Goal: Task Accomplishment & Management: Use online tool/utility

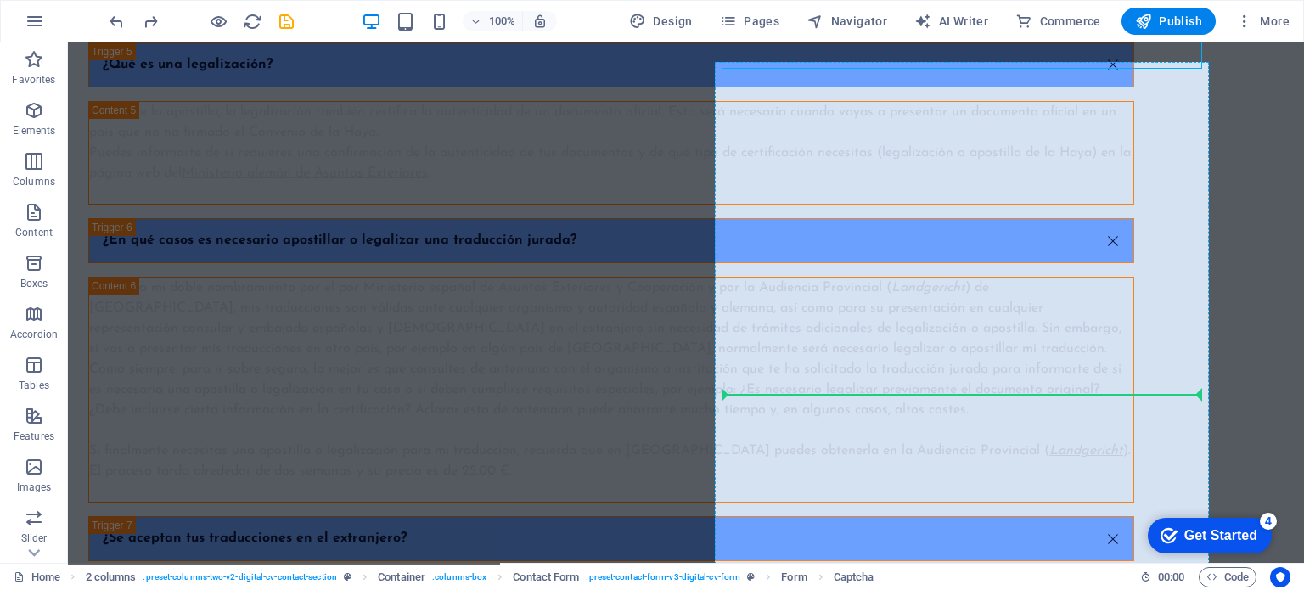
scroll to position [6440, 0]
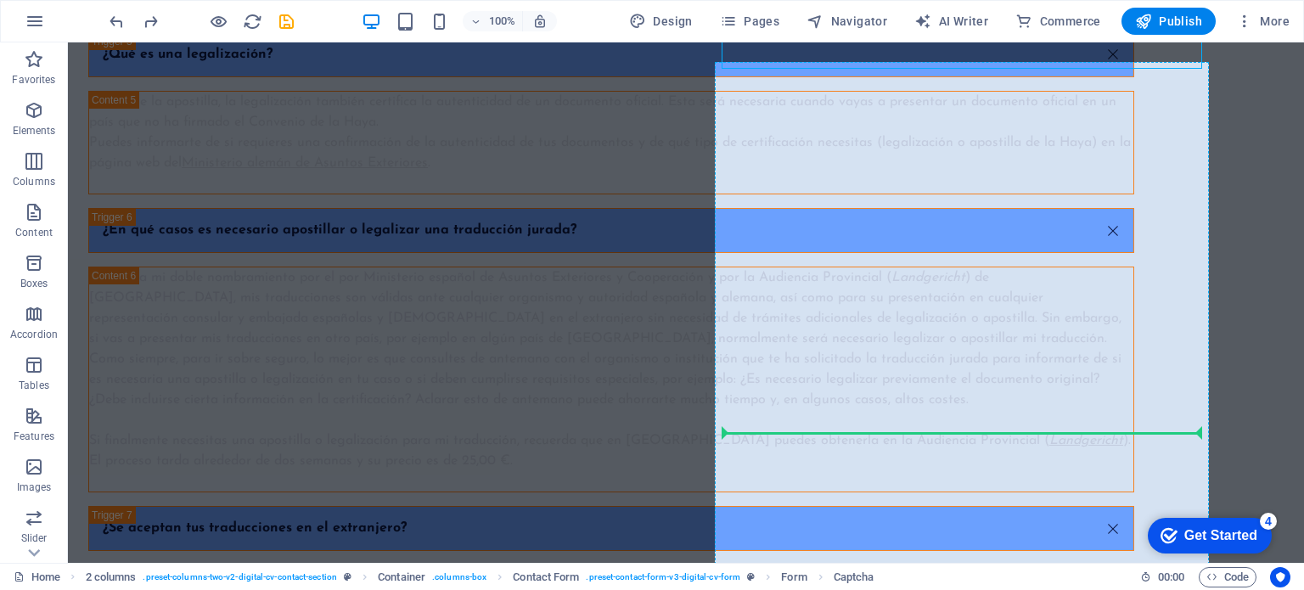
drag, startPoint x: 904, startPoint y: 140, endPoint x: 934, endPoint y: 448, distance: 308.8
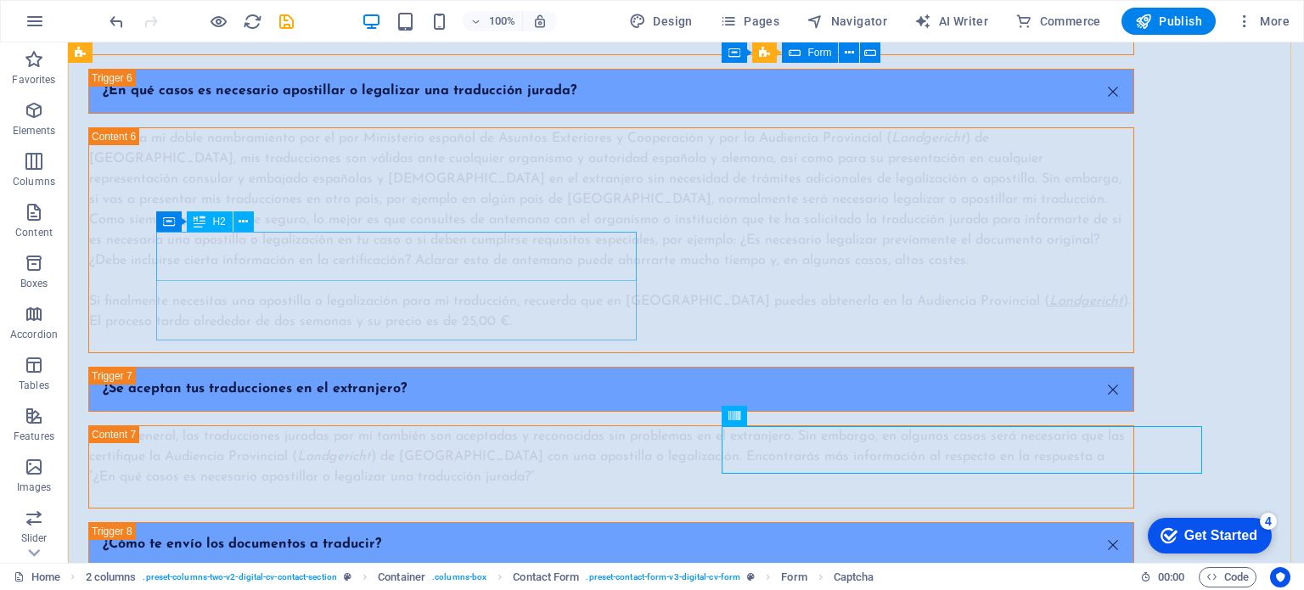
scroll to position [6670, 0]
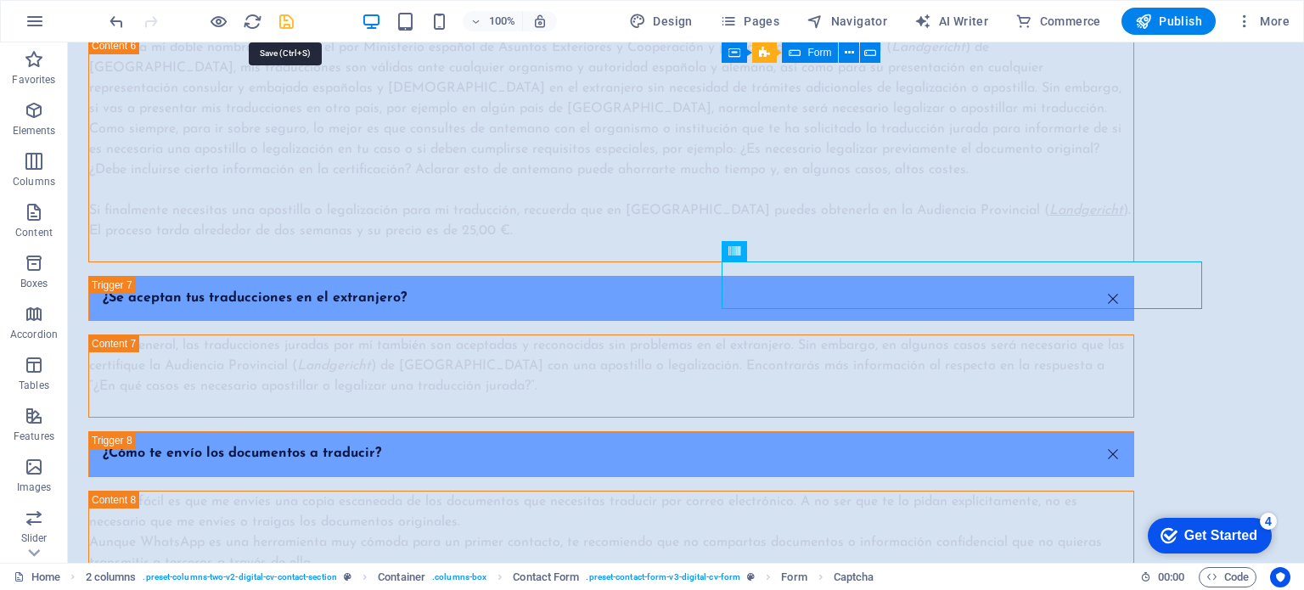
click at [284, 20] on icon "save" at bounding box center [287, 22] width 20 height 20
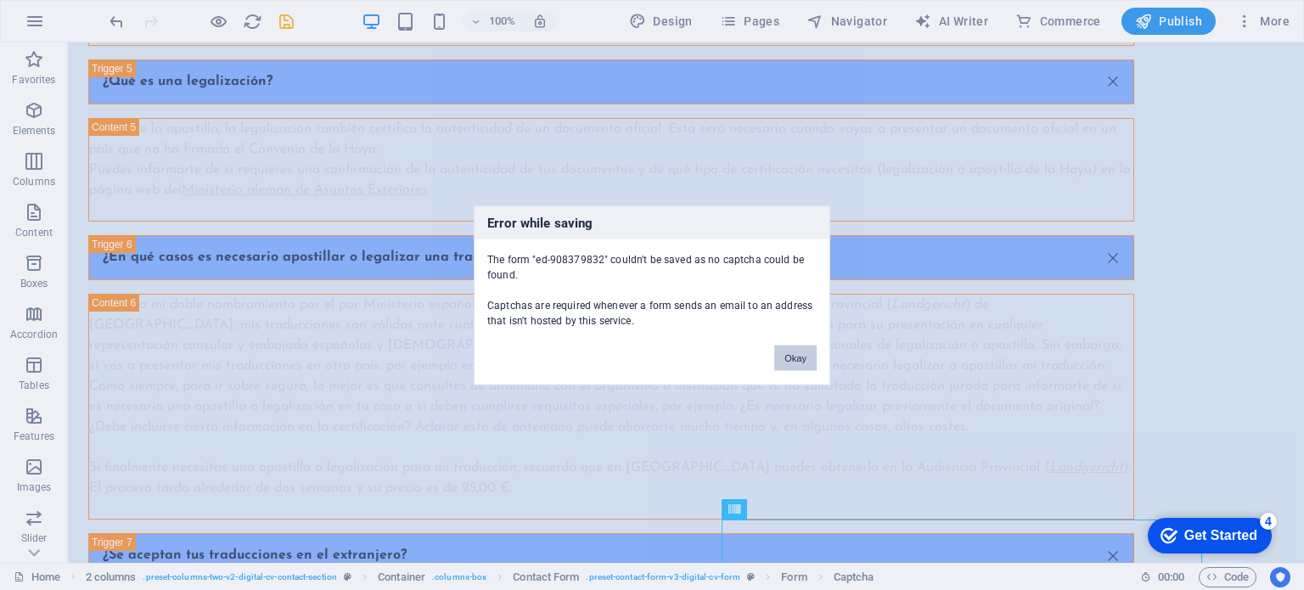
click at [791, 363] on button "Okay" at bounding box center [795, 357] width 42 height 25
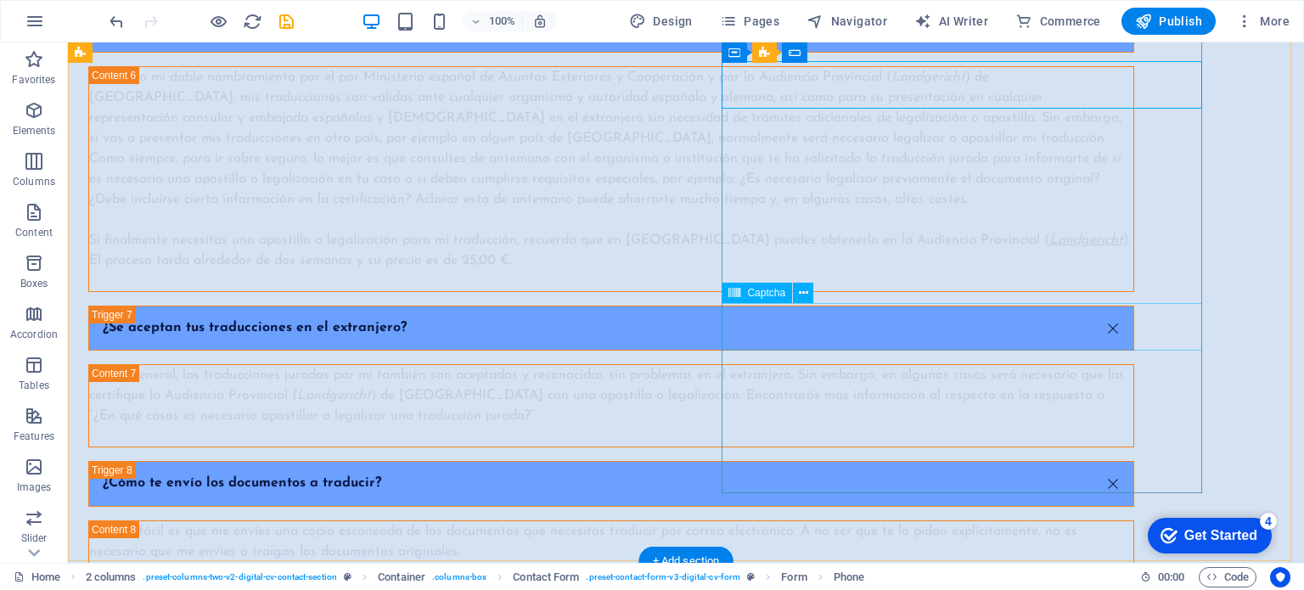
scroll to position [6668, 0]
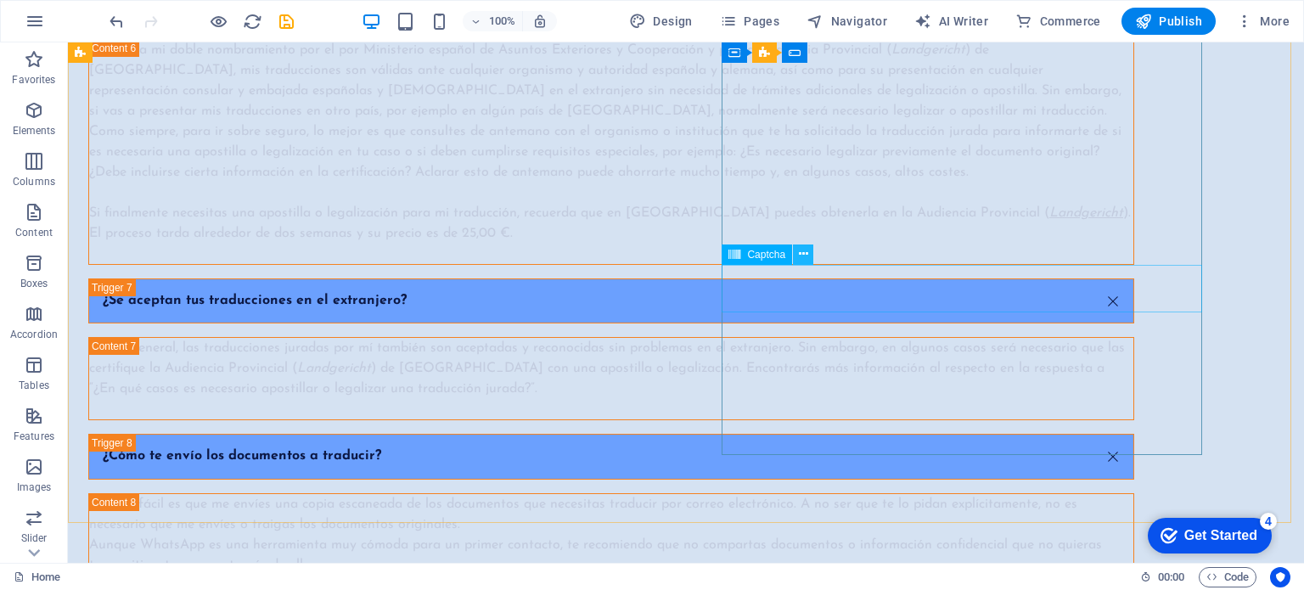
click at [805, 255] on icon at bounding box center [803, 254] width 9 height 18
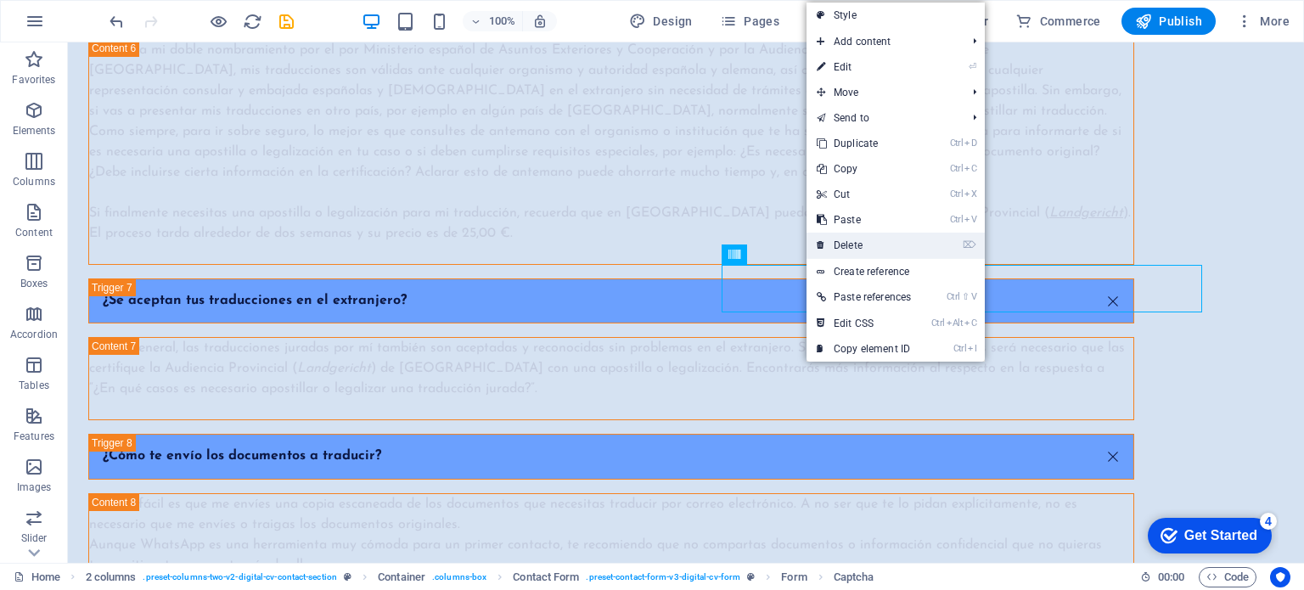
click at [836, 245] on link "⌦ Delete" at bounding box center [864, 245] width 115 height 25
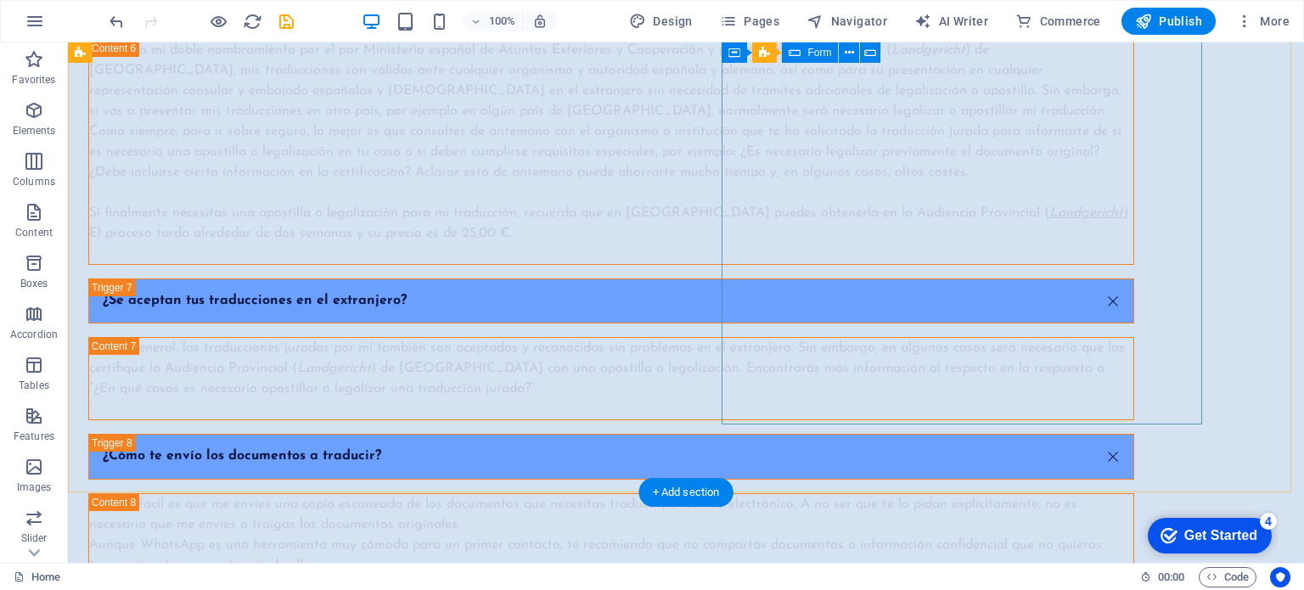
scroll to position [6637, 0]
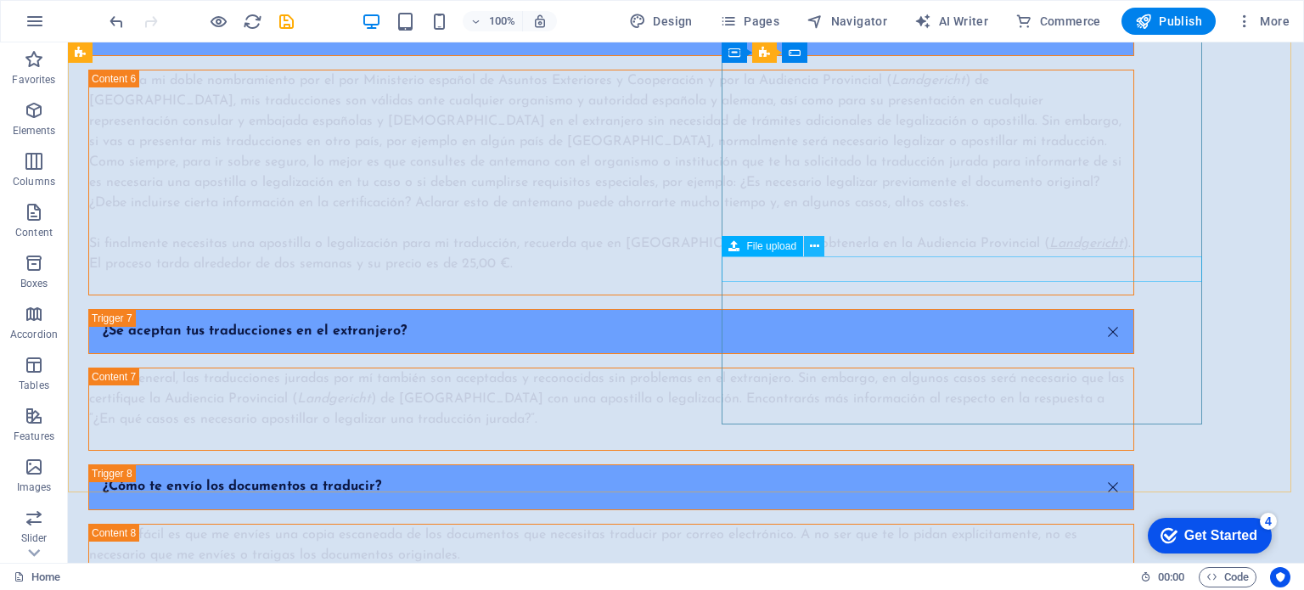
click at [808, 248] on button at bounding box center [814, 246] width 20 height 20
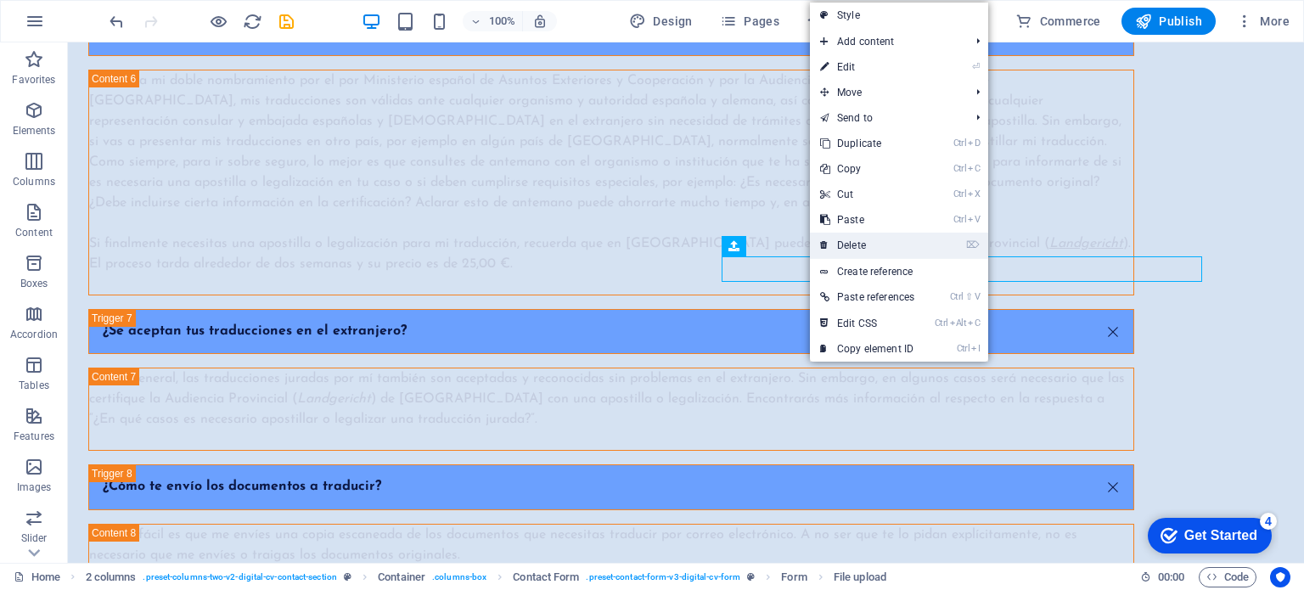
click at [830, 254] on link "⌦ Delete" at bounding box center [867, 245] width 115 height 25
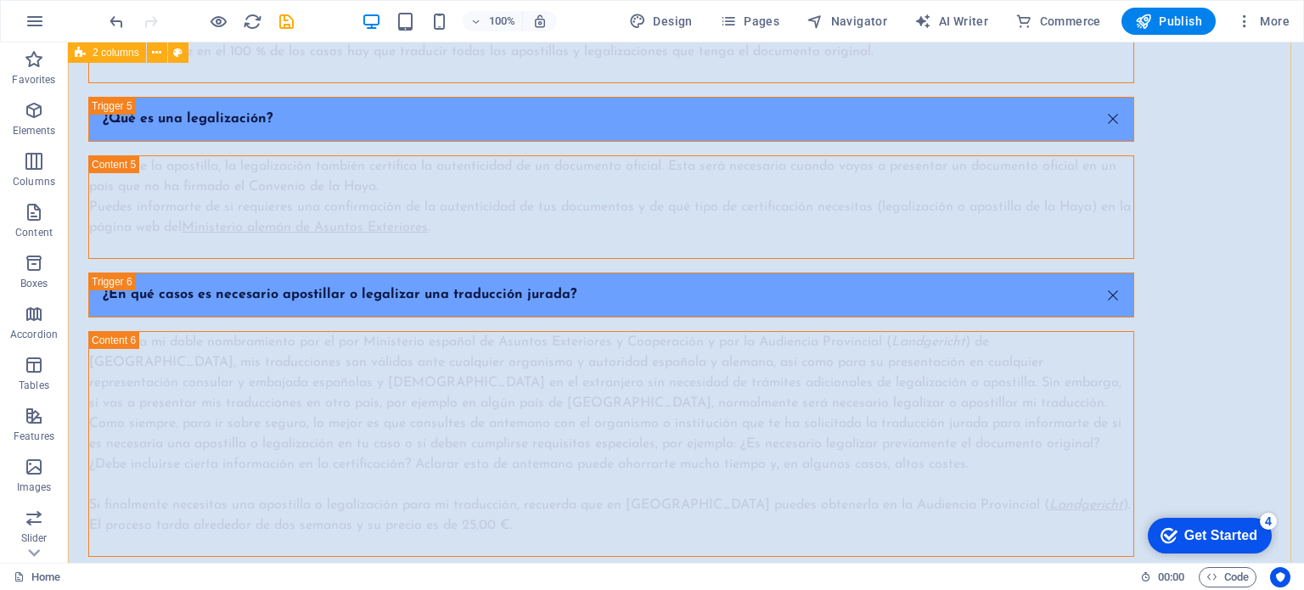
scroll to position [6363, 0]
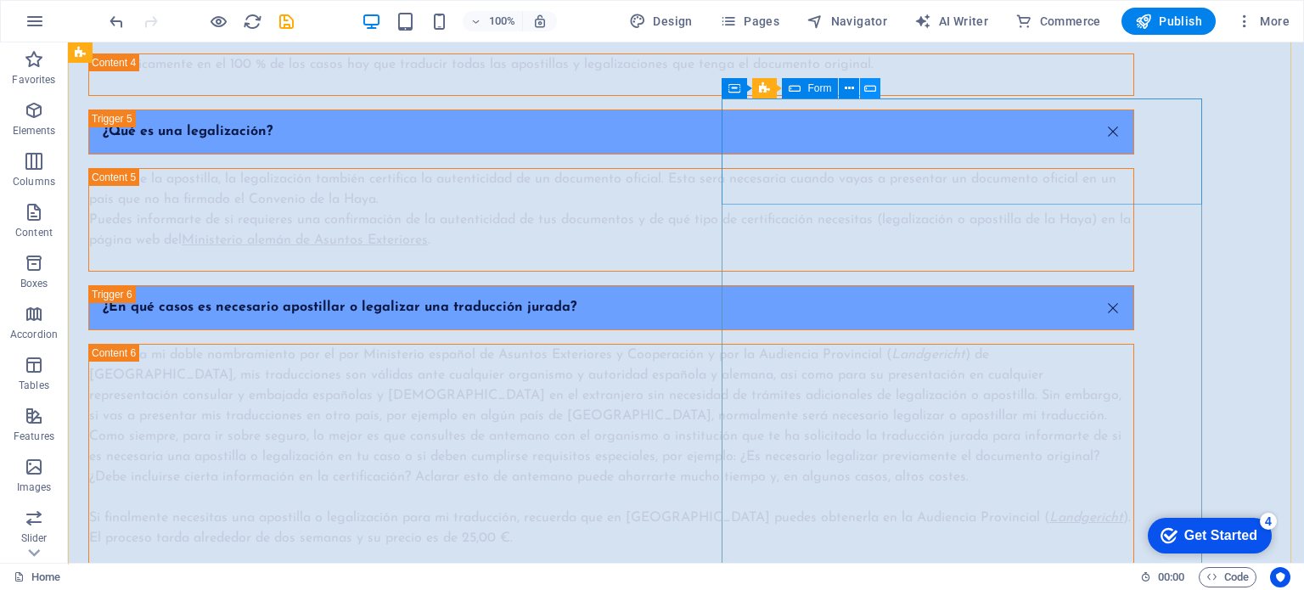
click at [879, 89] on button at bounding box center [870, 88] width 20 height 20
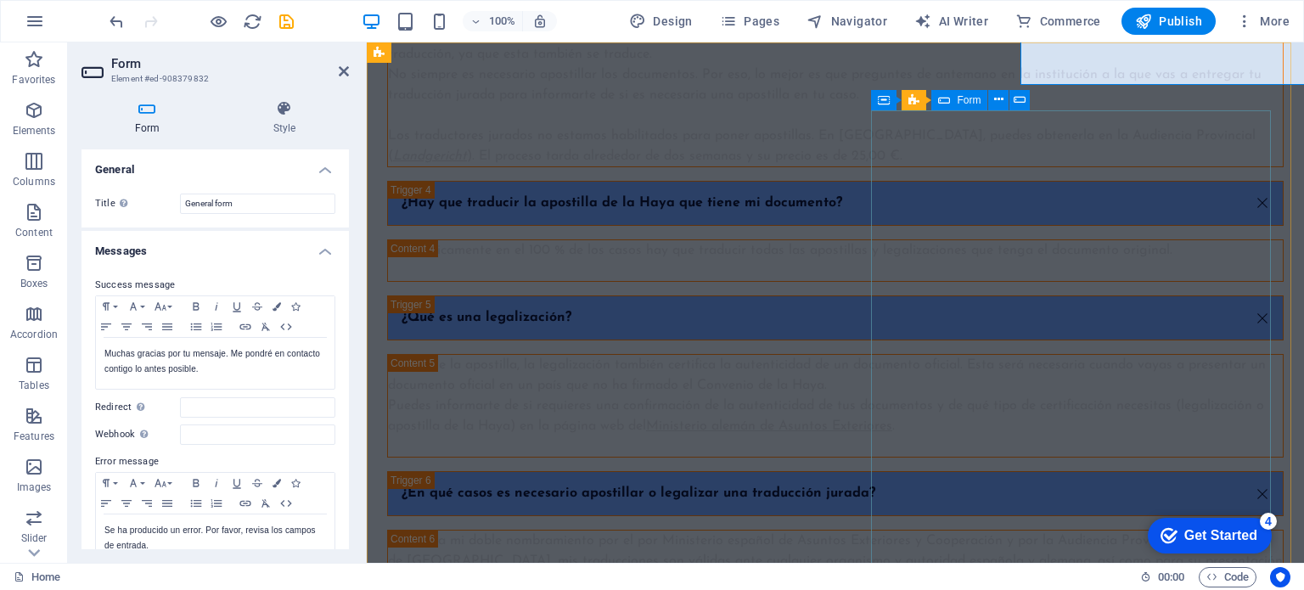
scroll to position [6482, 0]
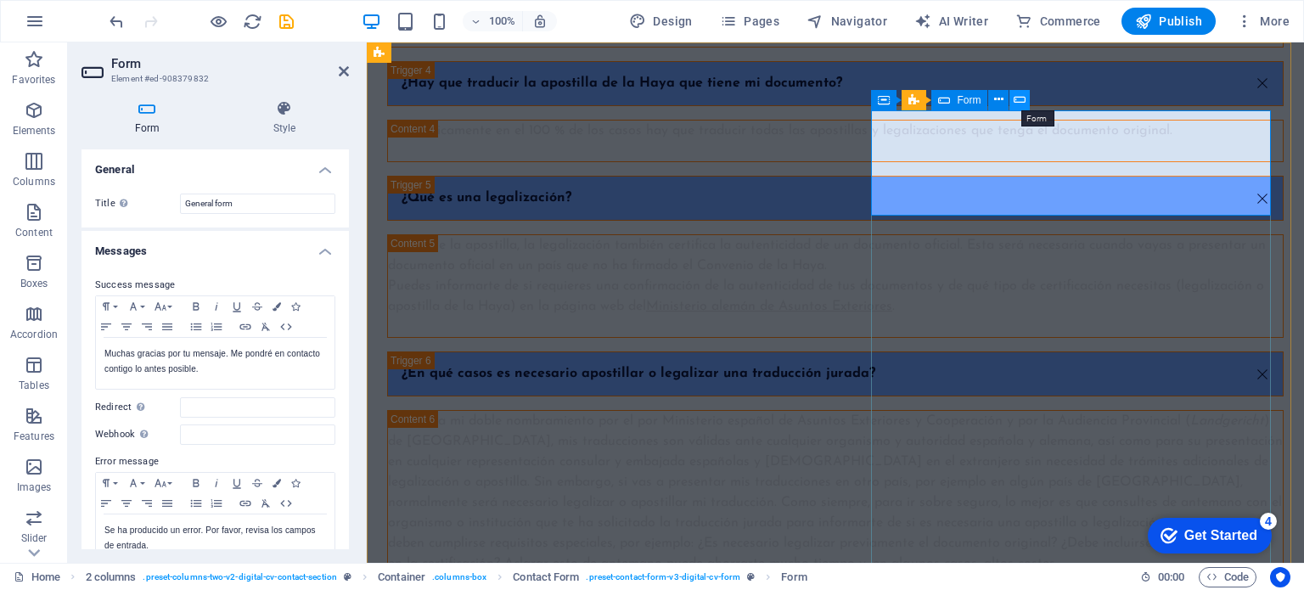
click at [1019, 100] on icon at bounding box center [1020, 100] width 12 height 18
click at [340, 70] on icon at bounding box center [344, 72] width 10 height 14
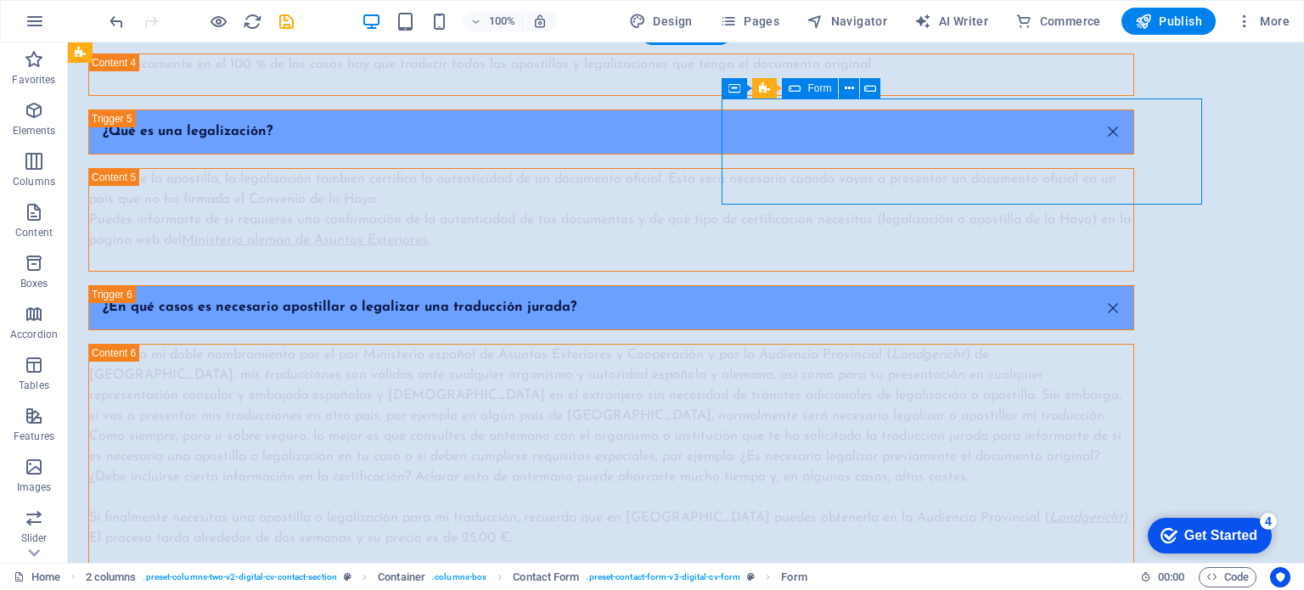
scroll to position [6310, 0]
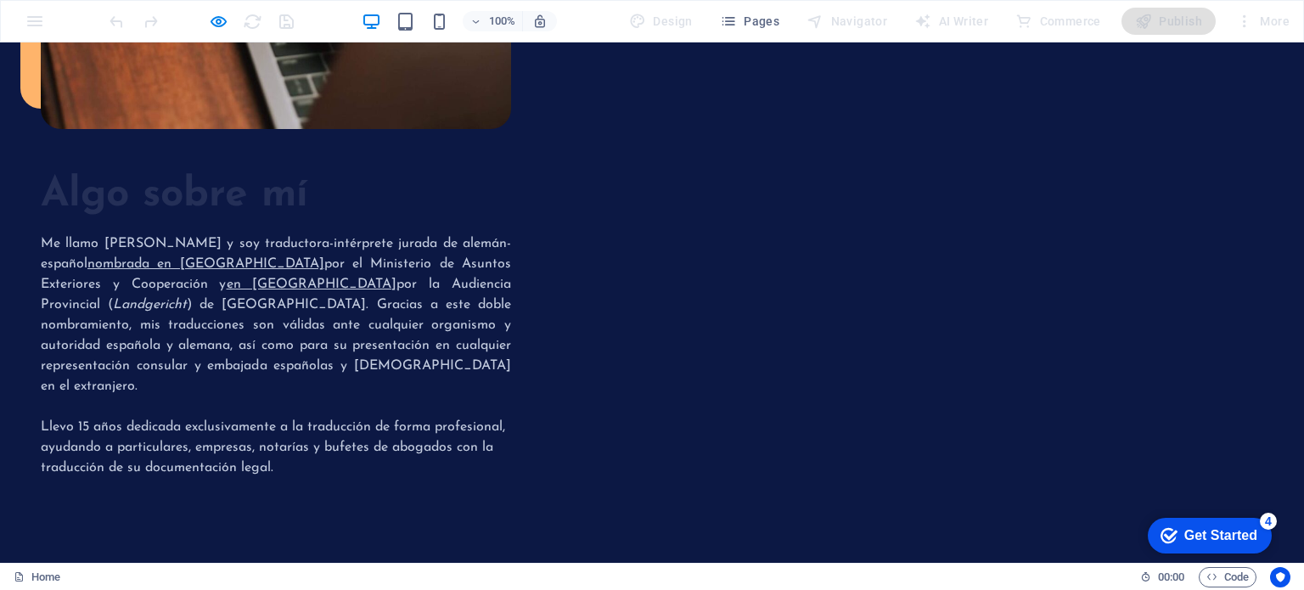
scroll to position [4713, 0]
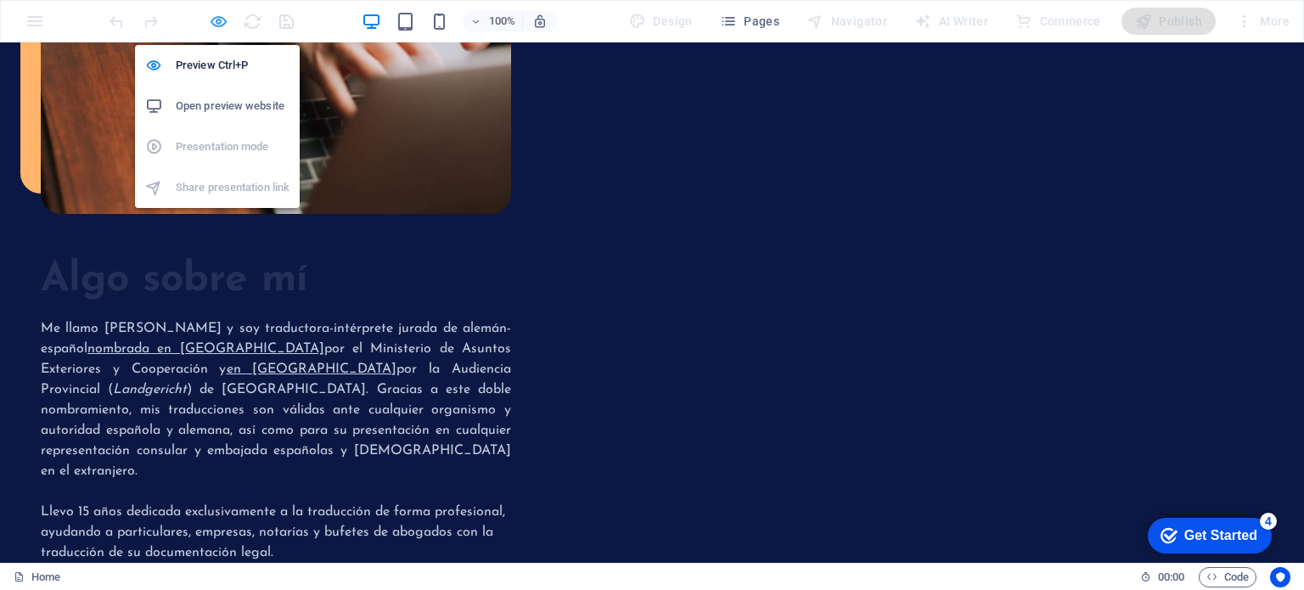
click at [41, 442] on icon "button" at bounding box center [41, 449] width 0 height 14
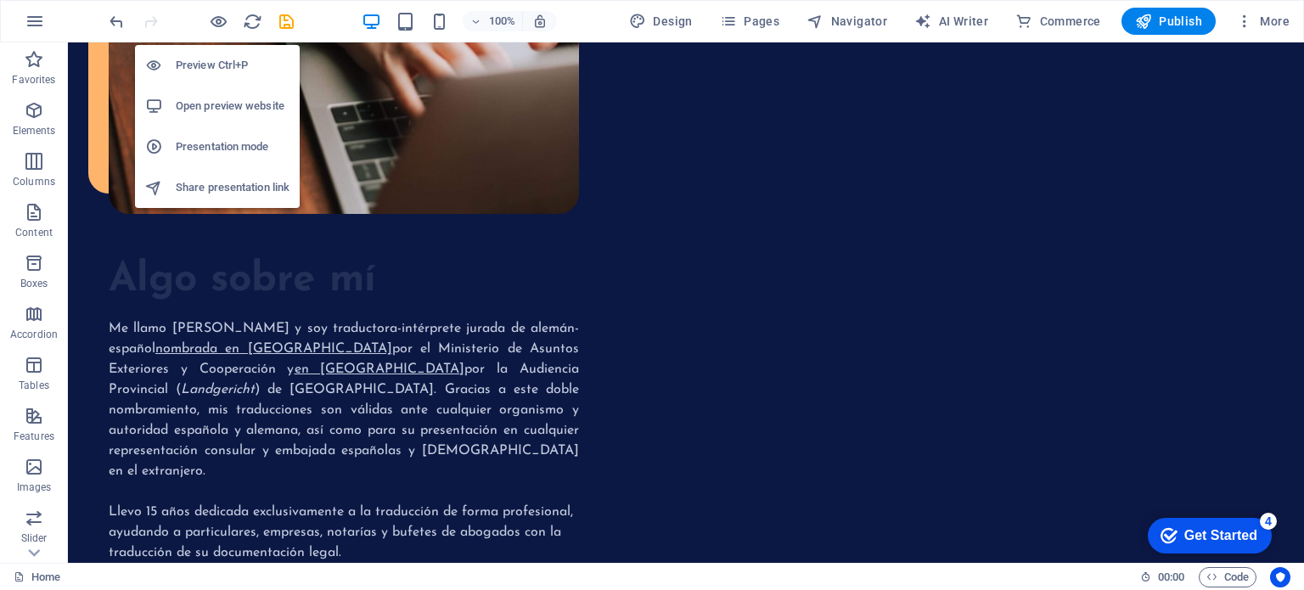
scroll to position [6395, 0]
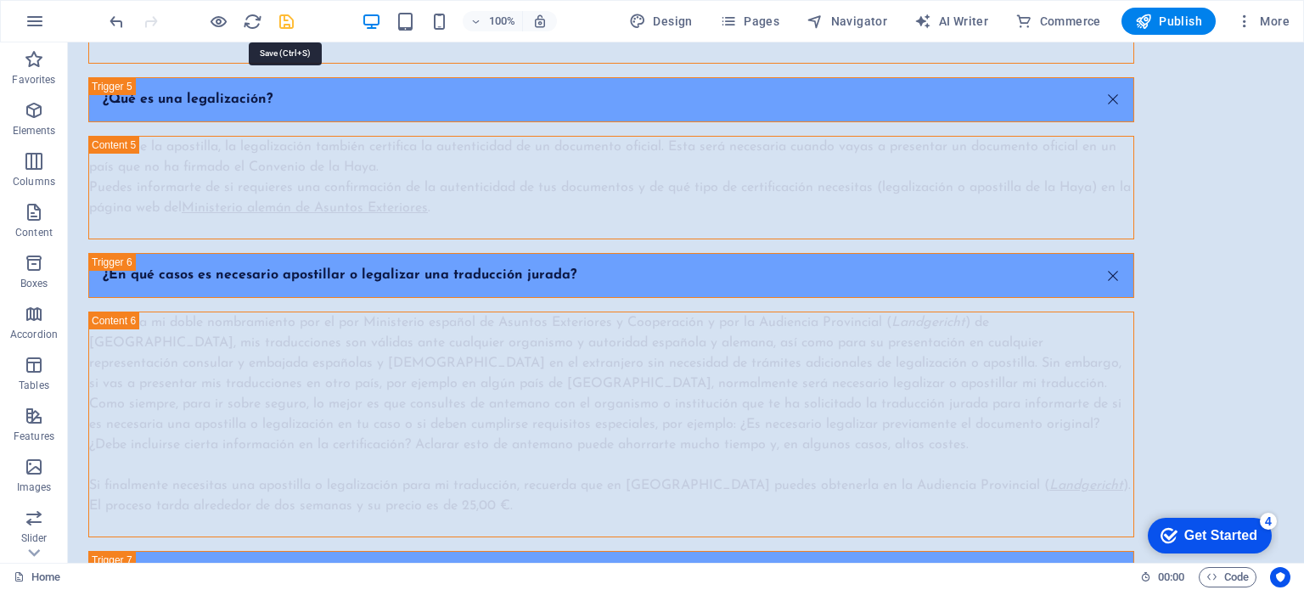
click at [289, 23] on icon "save" at bounding box center [287, 22] width 20 height 20
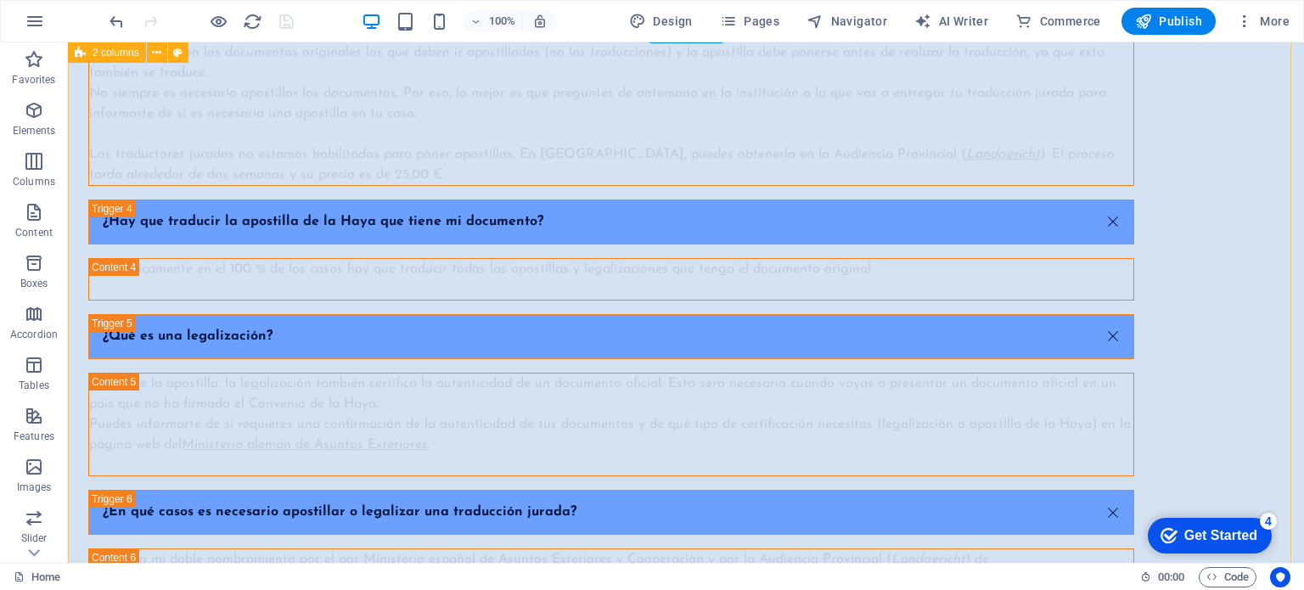
scroll to position [6140, 0]
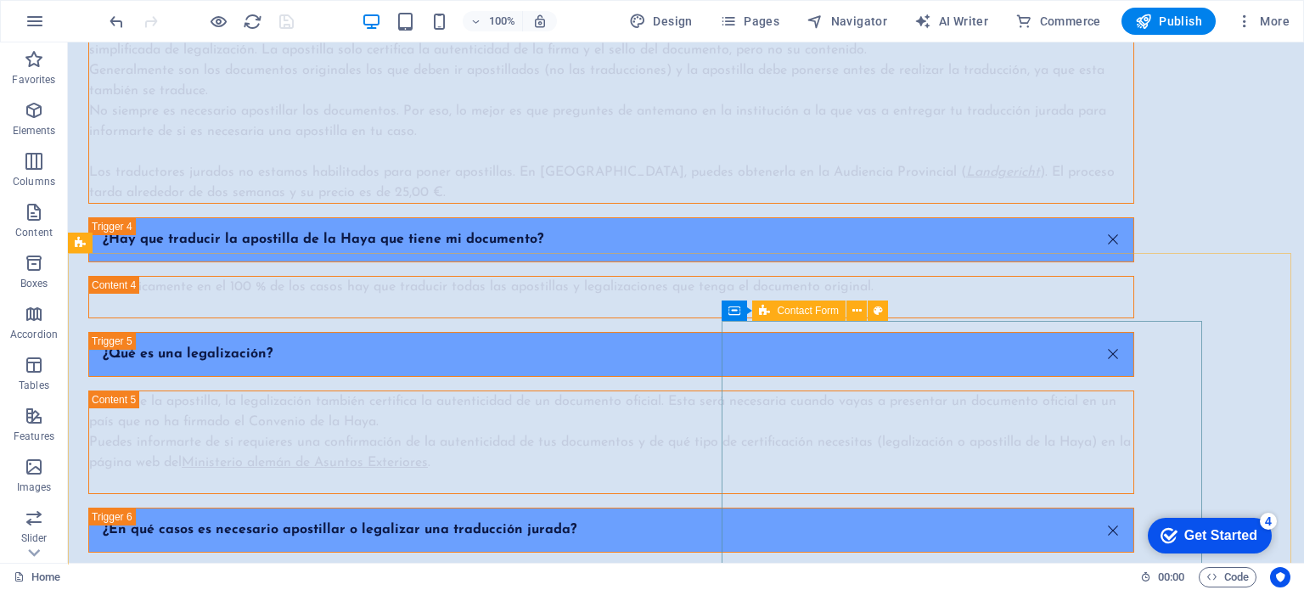
click at [825, 313] on span "Contact Form" at bounding box center [808, 311] width 62 height 10
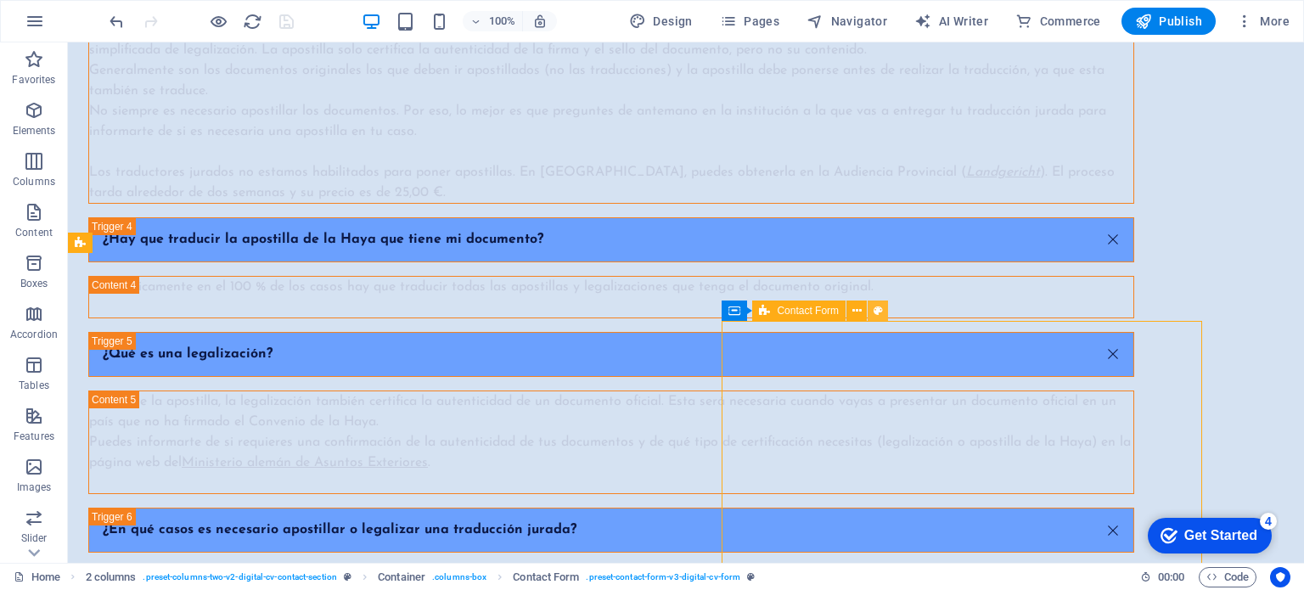
click at [877, 312] on icon at bounding box center [878, 311] width 9 height 18
select select "rem"
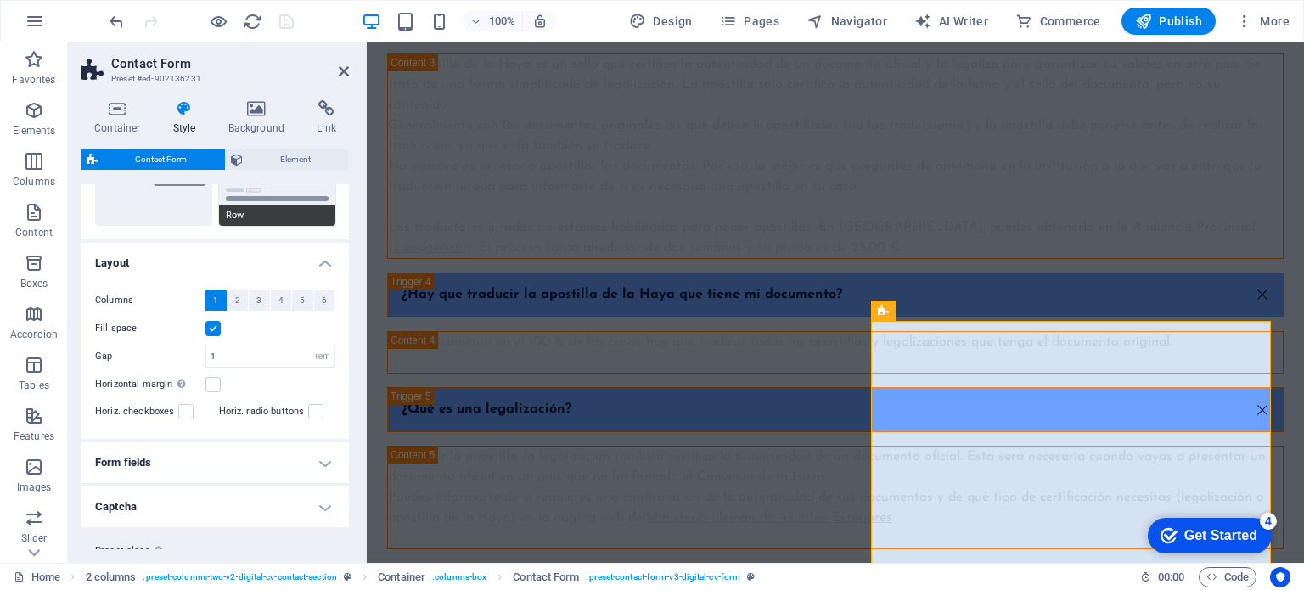
scroll to position [255, 0]
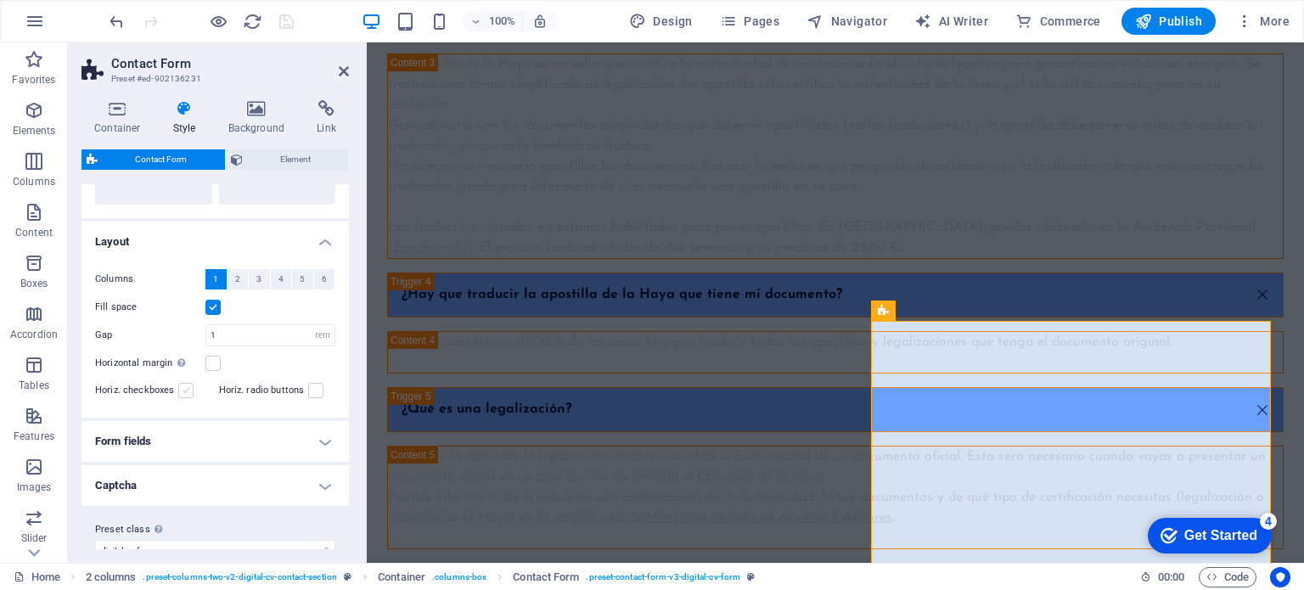
click at [184, 390] on label at bounding box center [185, 390] width 15 height 15
click at [0, 0] on input "Horiz. checkboxes" at bounding box center [0, 0] width 0 height 0
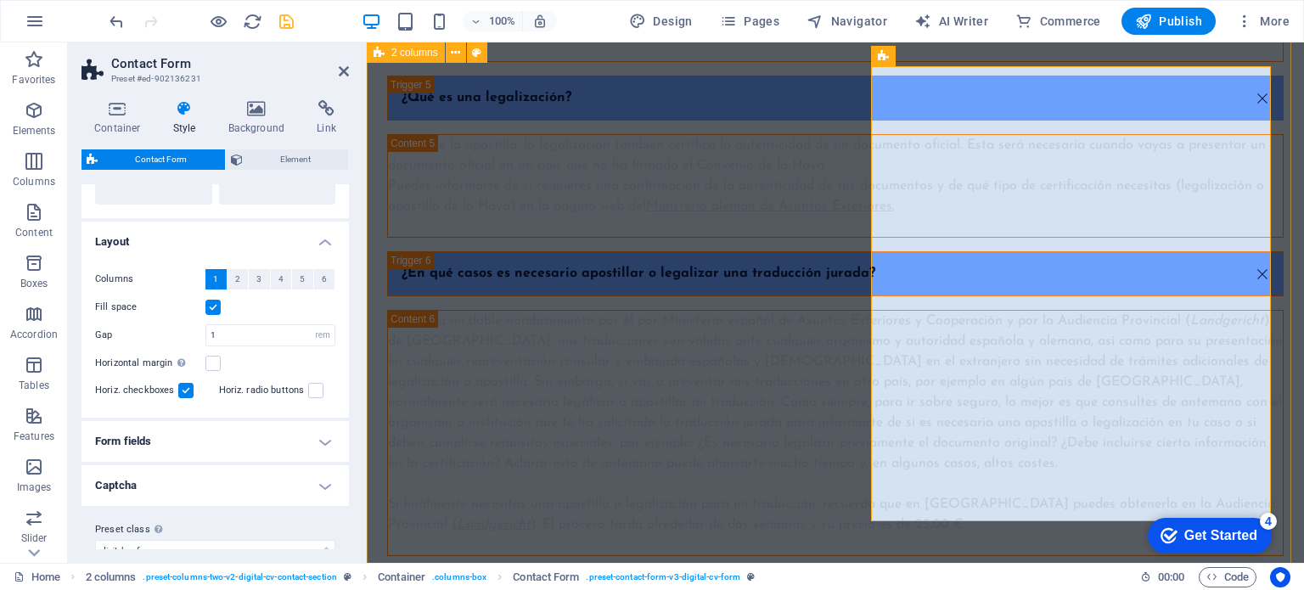
scroll to position [6611, 0]
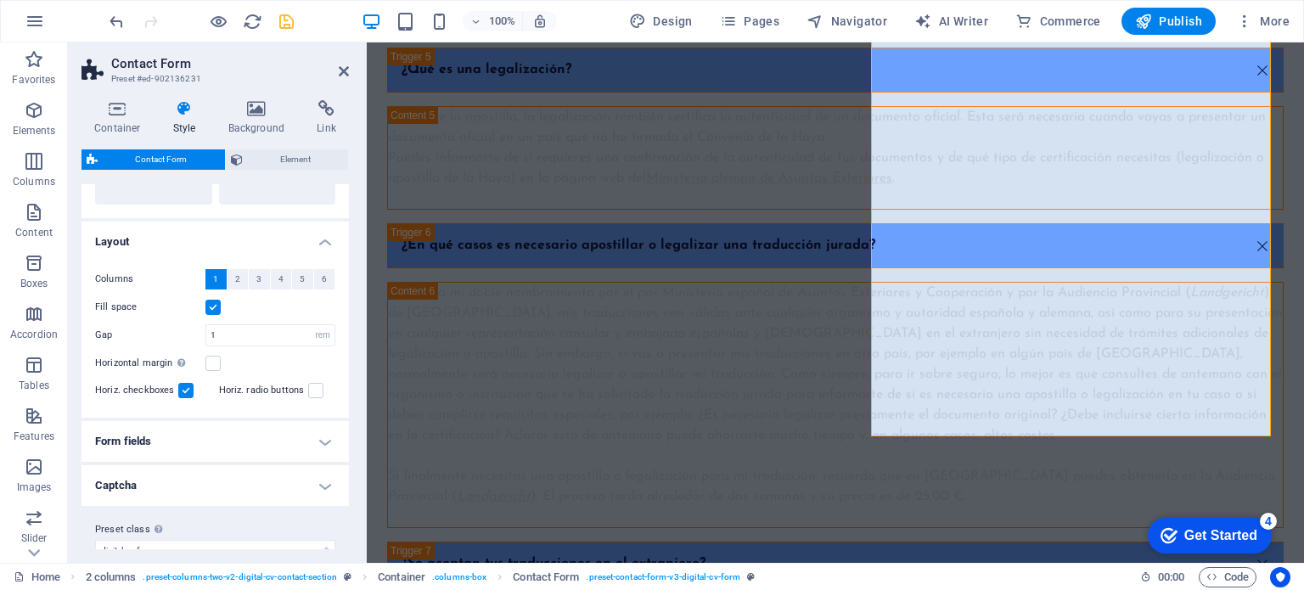
click at [183, 386] on label at bounding box center [185, 390] width 15 height 15
click at [0, 0] on input "Horiz. checkboxes" at bounding box center [0, 0] width 0 height 0
click at [340, 70] on icon at bounding box center [344, 72] width 10 height 14
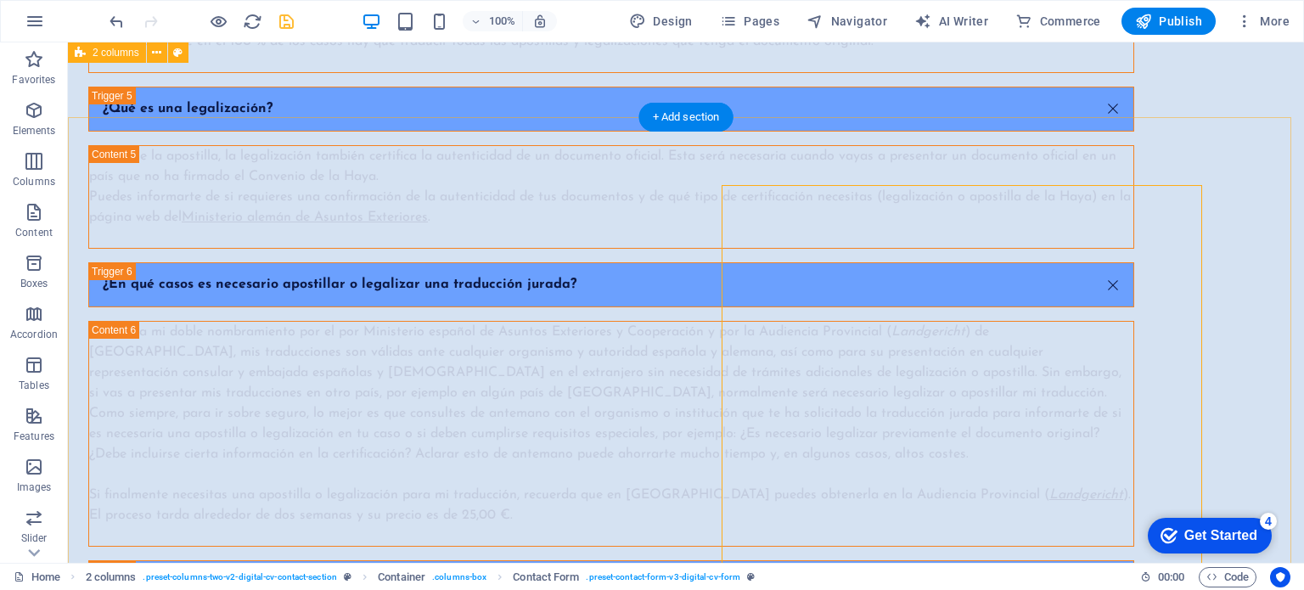
scroll to position [6236, 0]
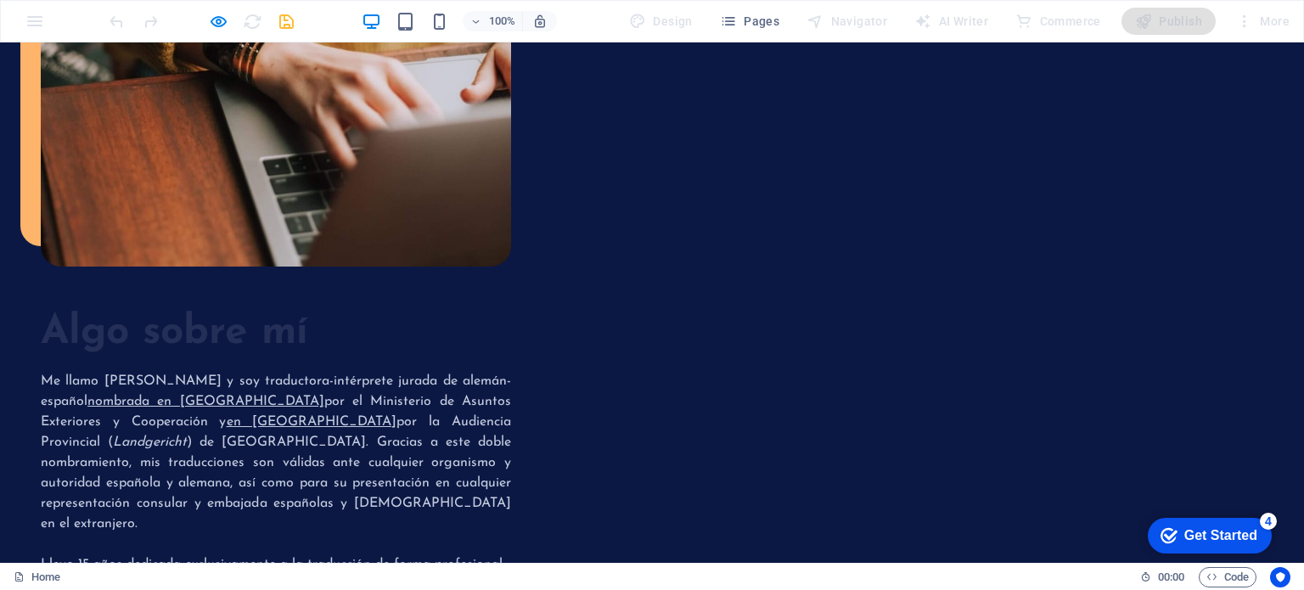
scroll to position [4670, 0]
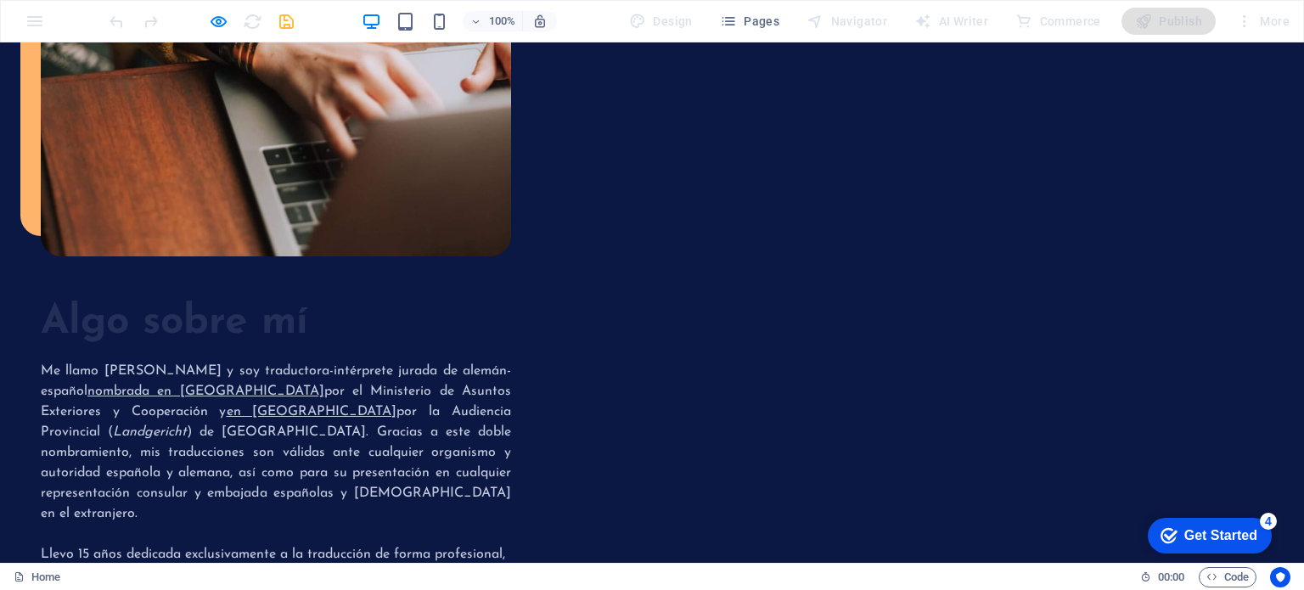
drag, startPoint x: 907, startPoint y: 200, endPoint x: 685, endPoint y: 199, distance: 221.6
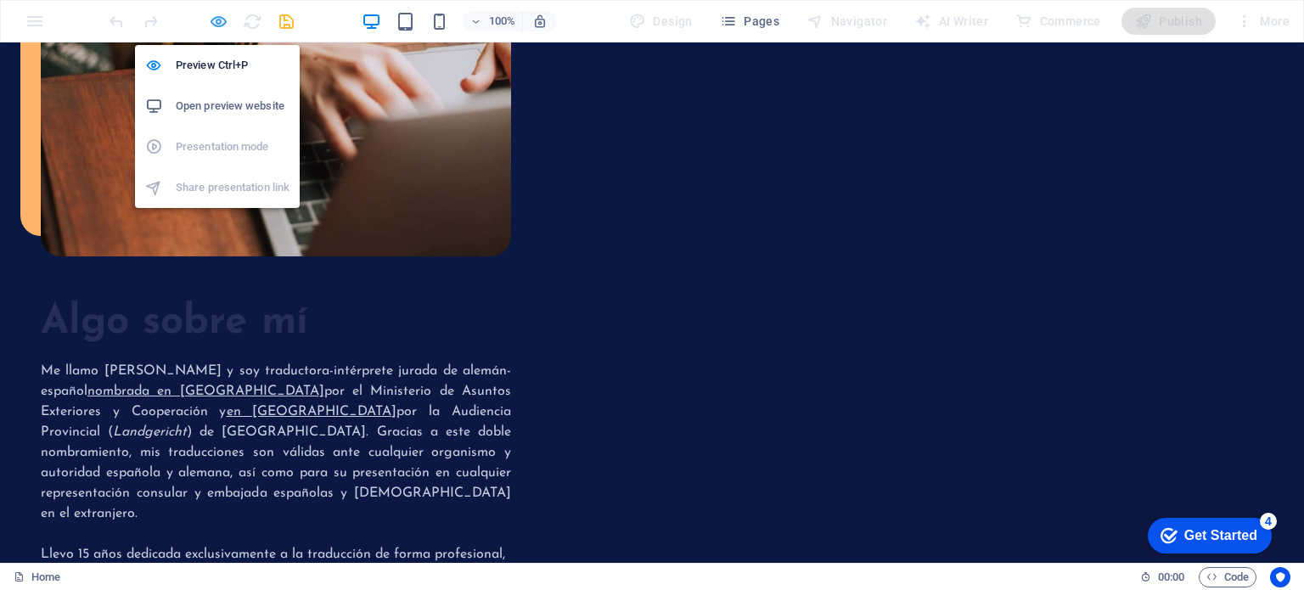
click at [41, 485] on icon "button" at bounding box center [41, 492] width 0 height 14
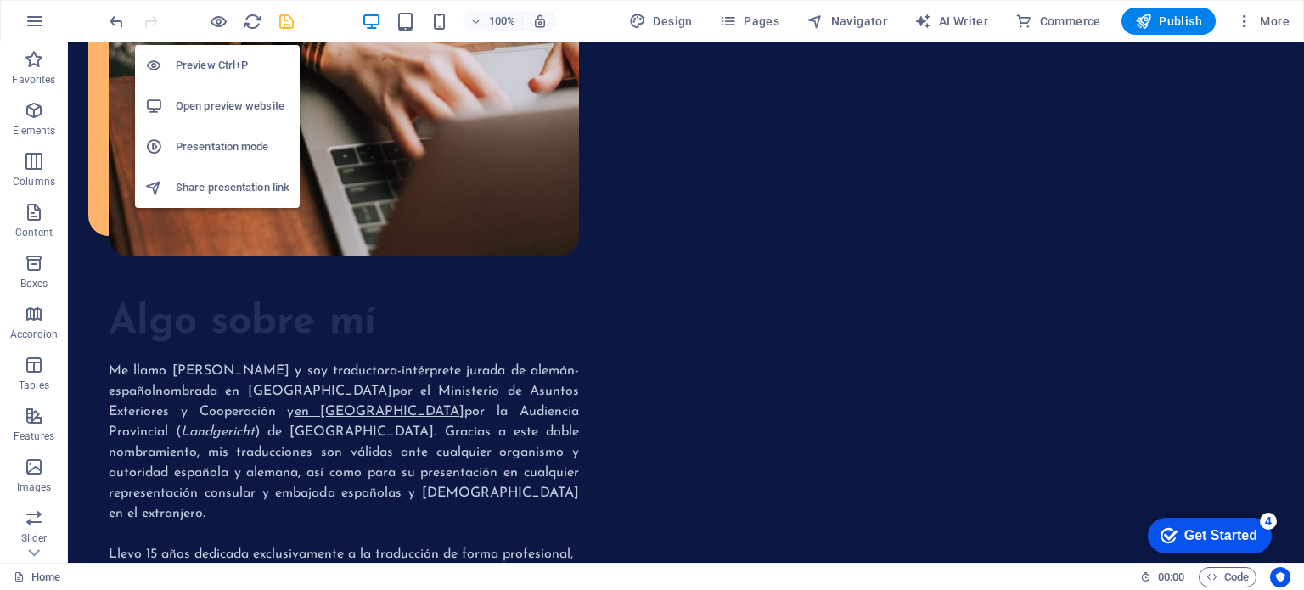
scroll to position [6352, 0]
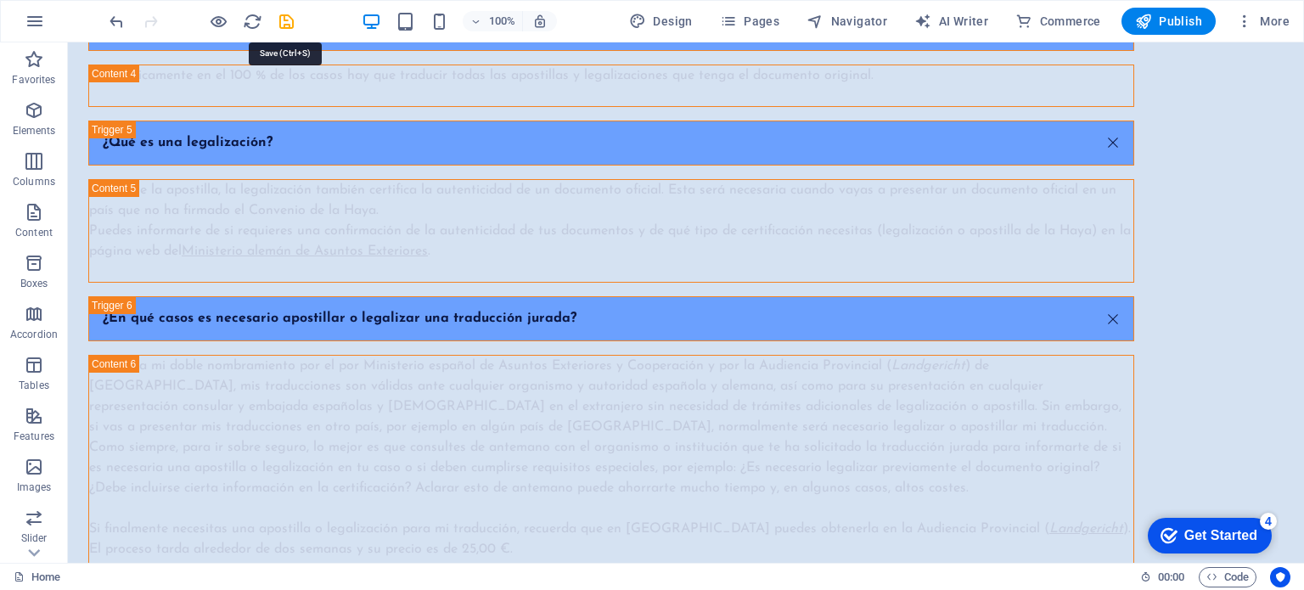
click at [284, 15] on icon "save" at bounding box center [287, 22] width 20 height 20
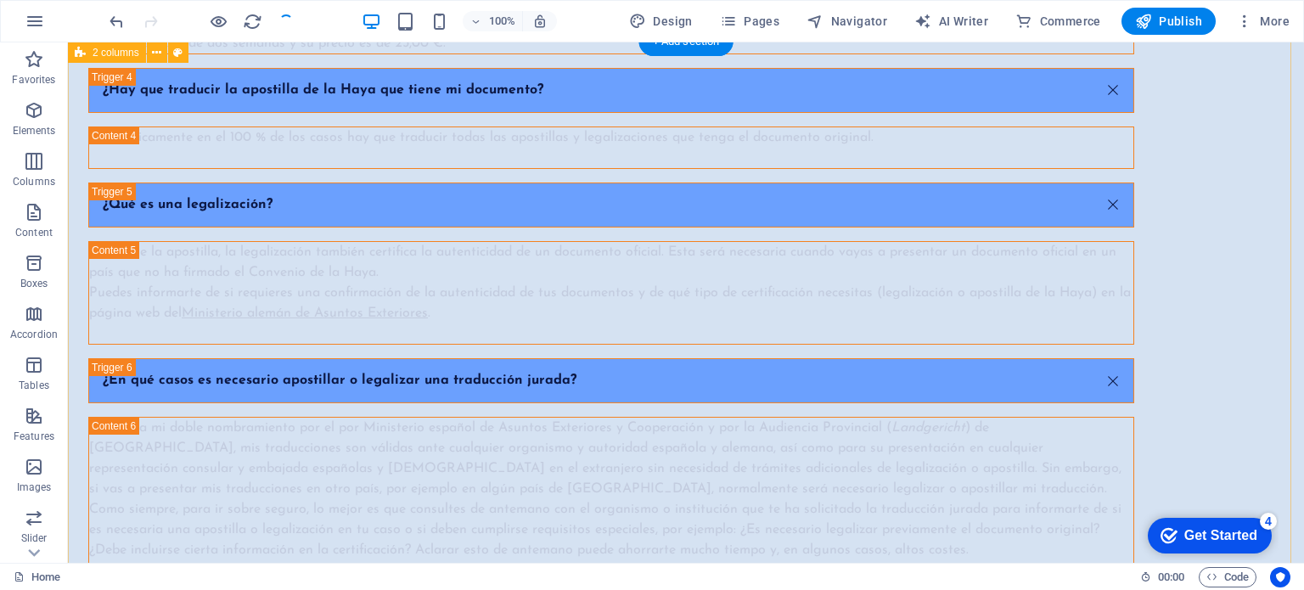
scroll to position [6267, 0]
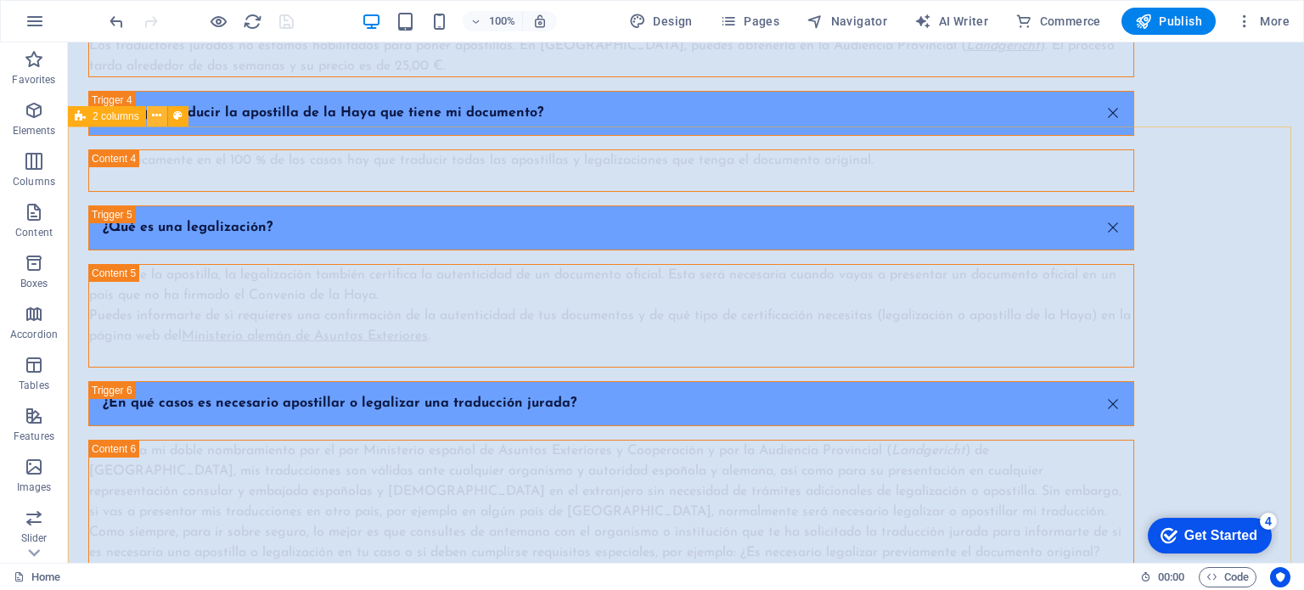
click at [157, 116] on icon at bounding box center [156, 116] width 9 height 18
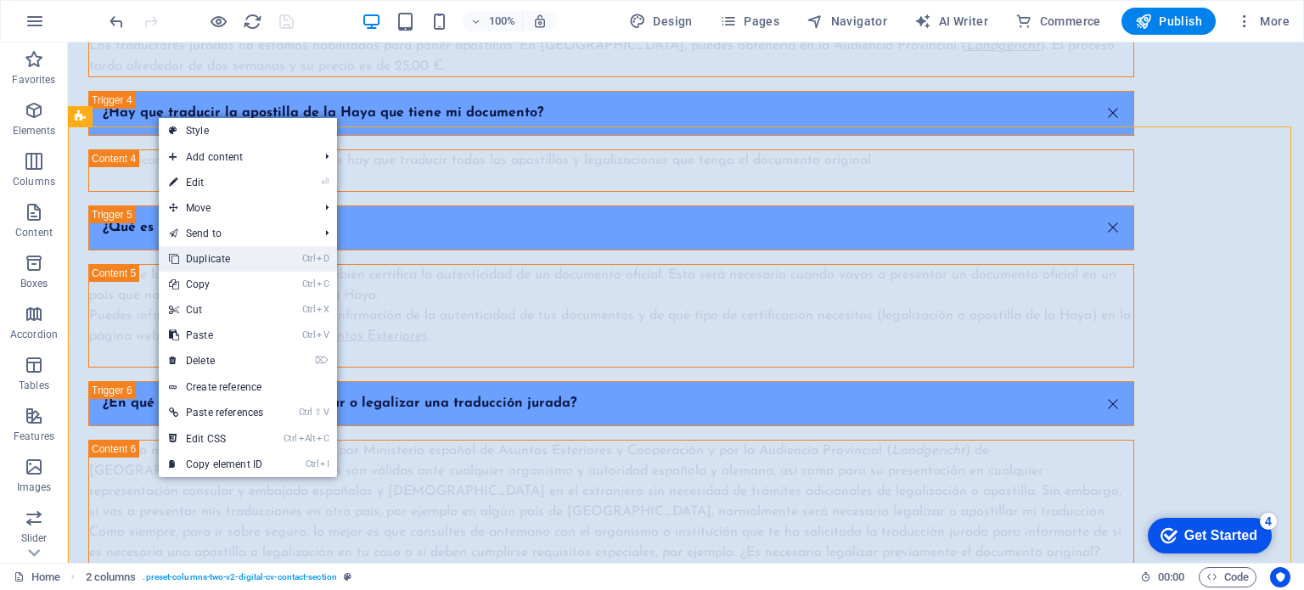
click at [191, 256] on link "Ctrl D Duplicate" at bounding box center [216, 258] width 115 height 25
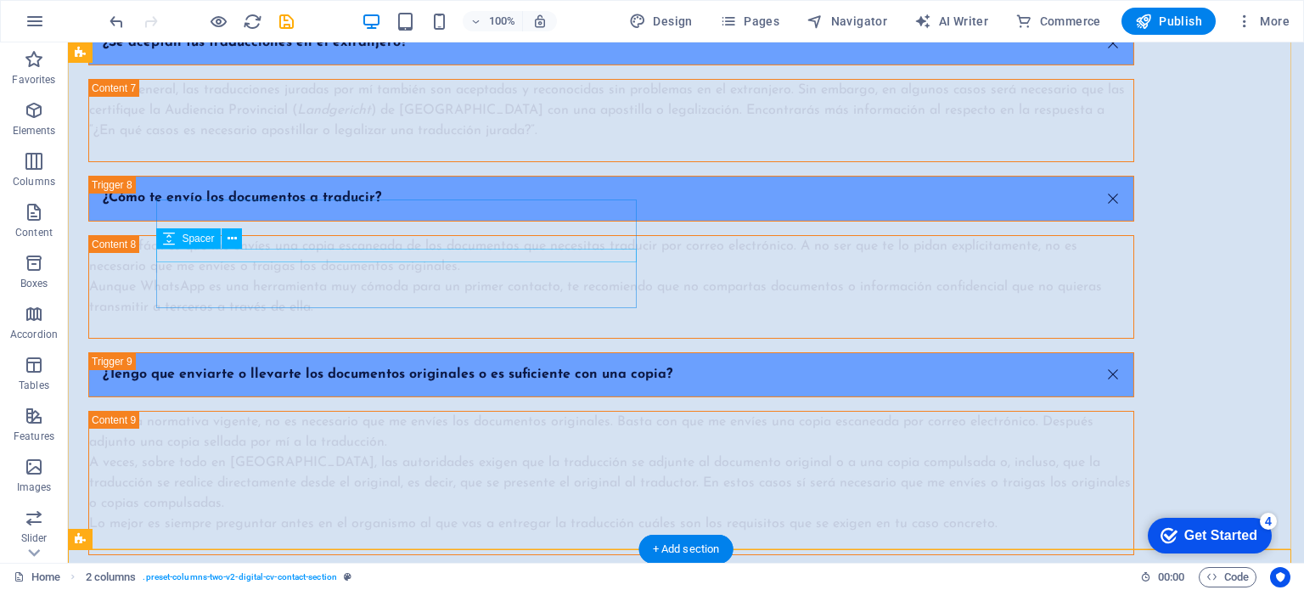
scroll to position [6977, 0]
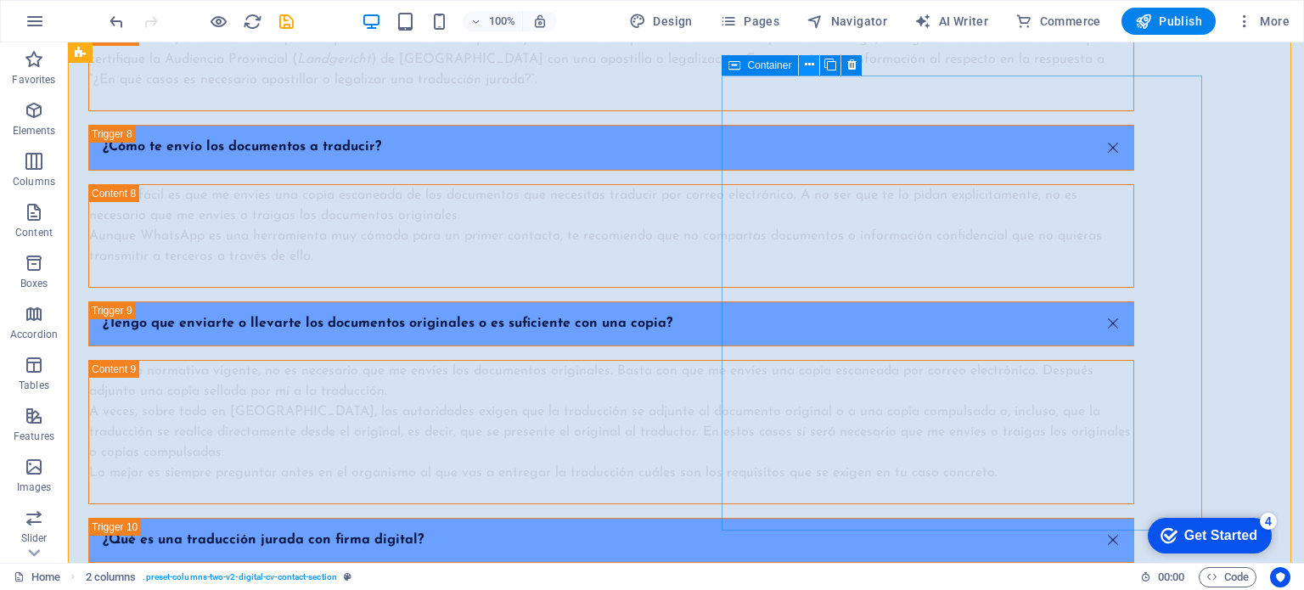
click at [806, 67] on icon at bounding box center [809, 65] width 9 height 18
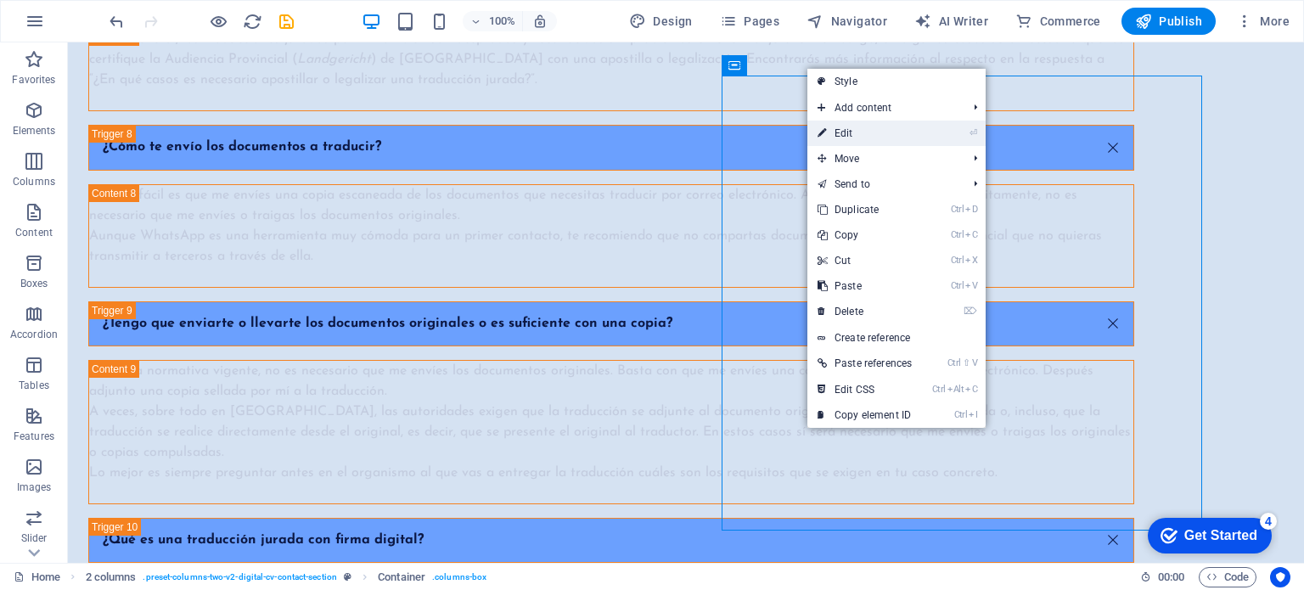
click at [814, 128] on link "⏎ Edit" at bounding box center [865, 133] width 115 height 25
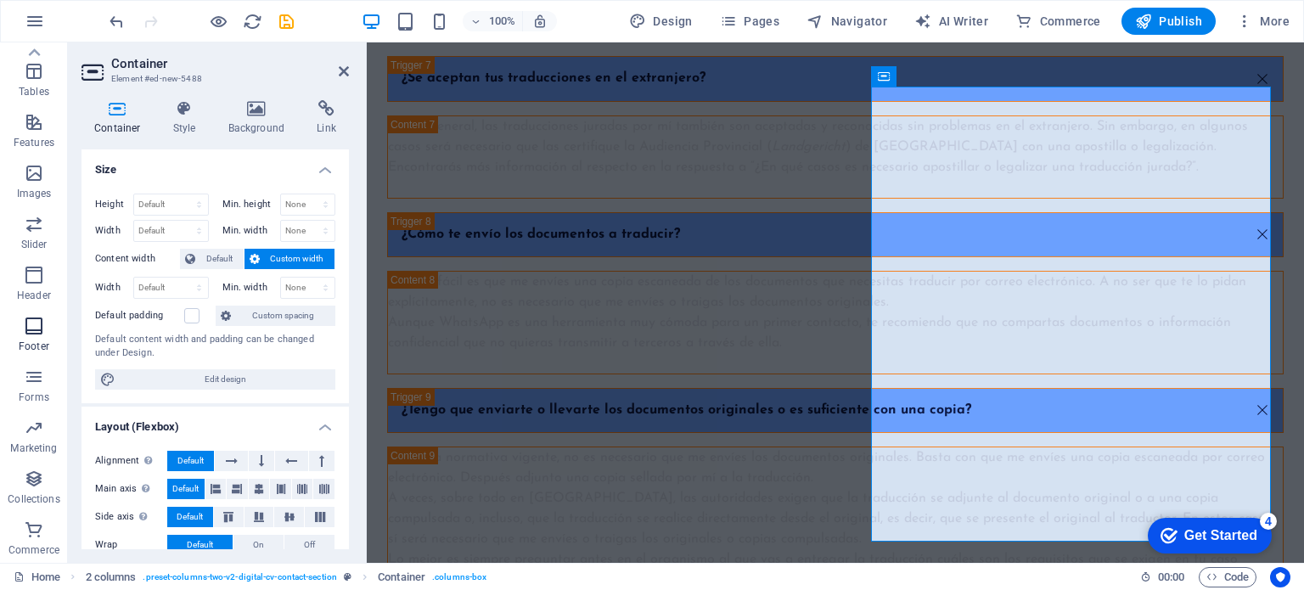
scroll to position [210, 0]
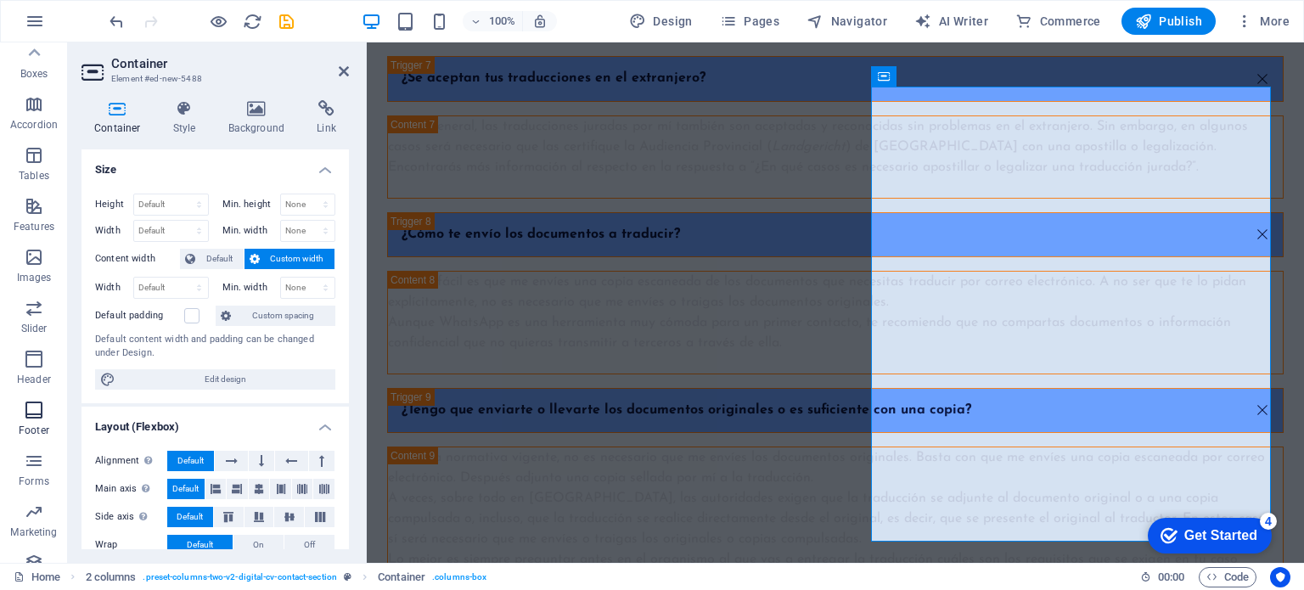
click at [44, 390] on button "Header" at bounding box center [34, 367] width 68 height 51
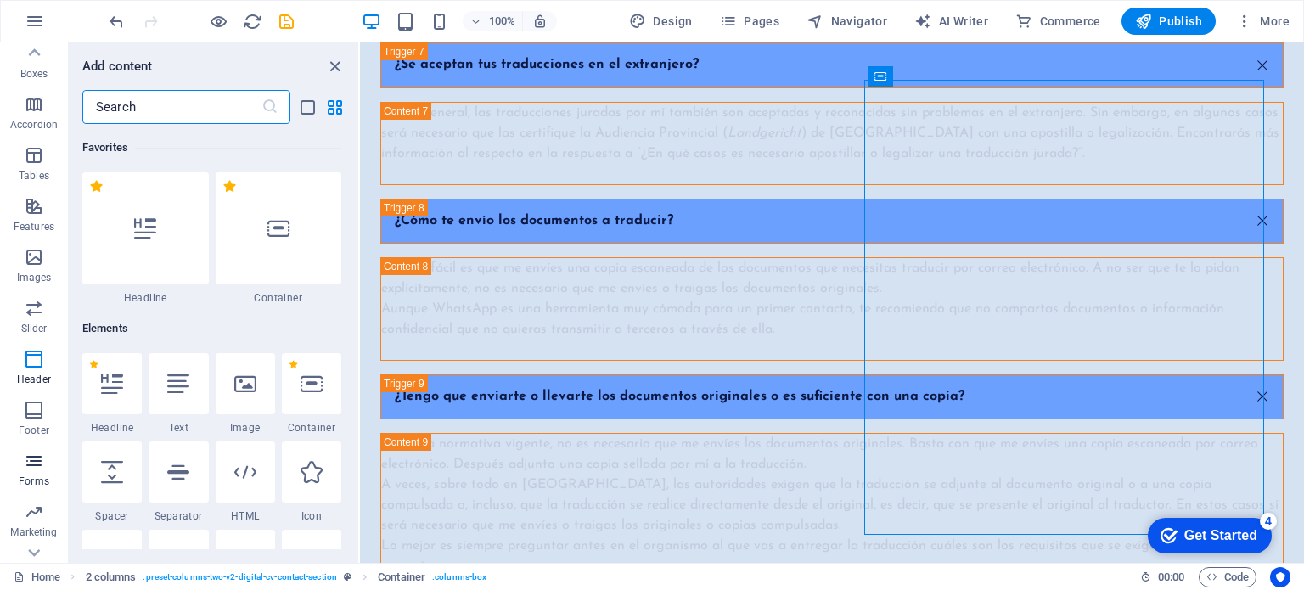
scroll to position [7103, 0]
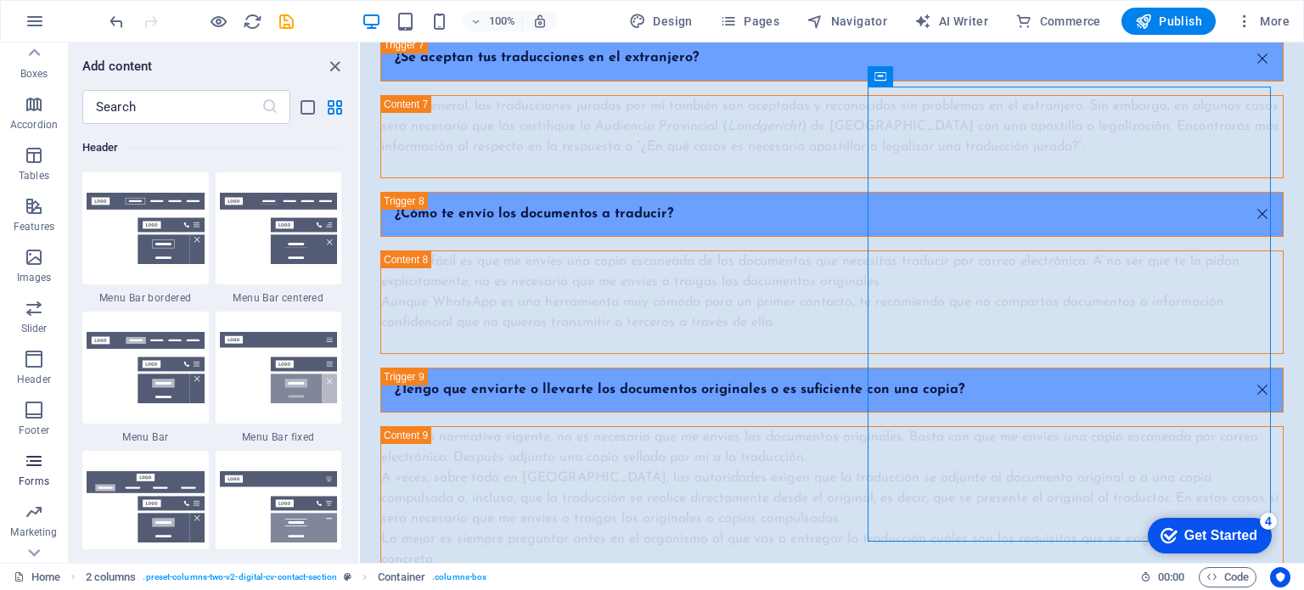
click at [24, 479] on p "Forms" at bounding box center [34, 482] width 31 height 14
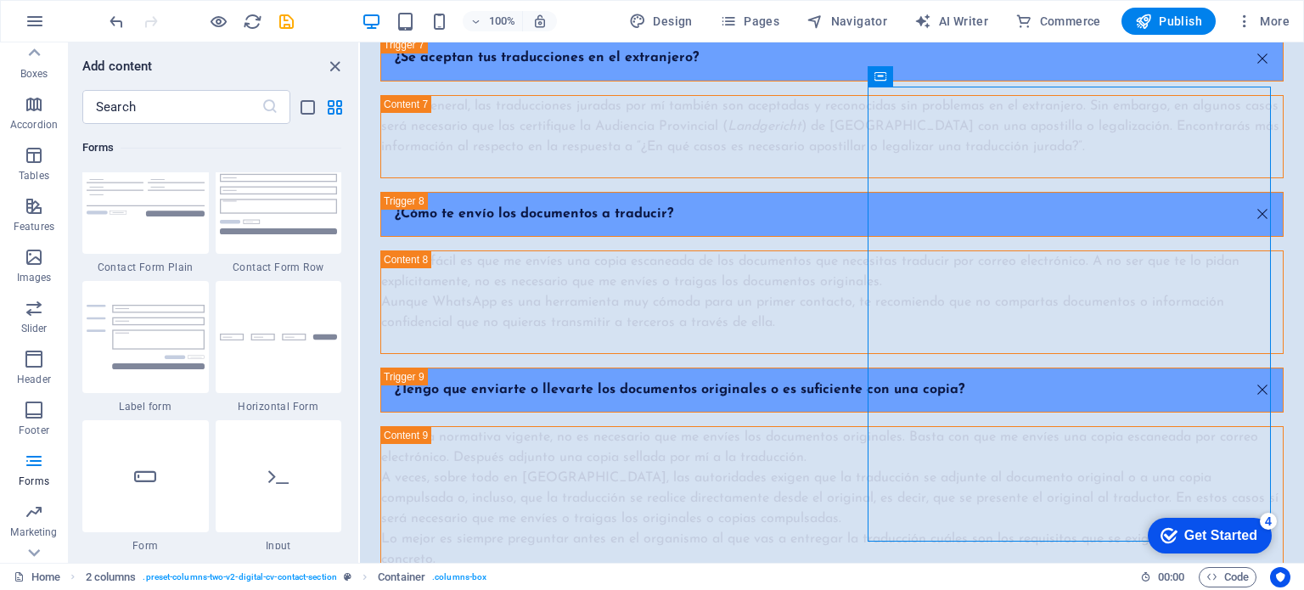
scroll to position [12652, 0]
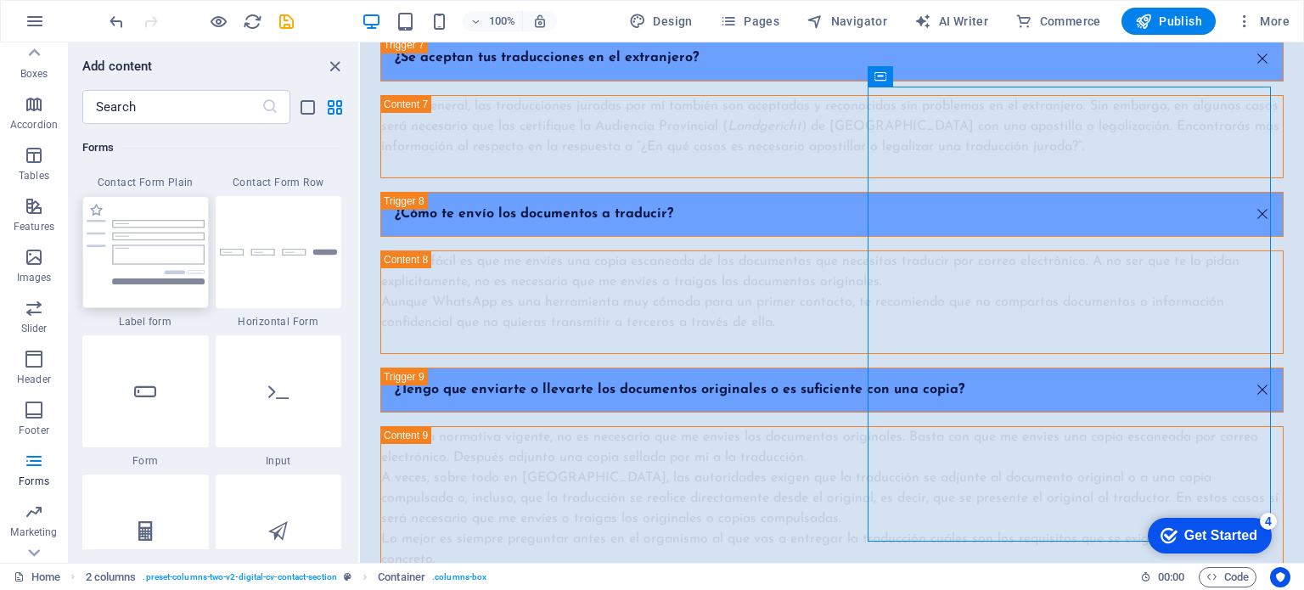
click at [117, 264] on img at bounding box center [146, 252] width 118 height 65
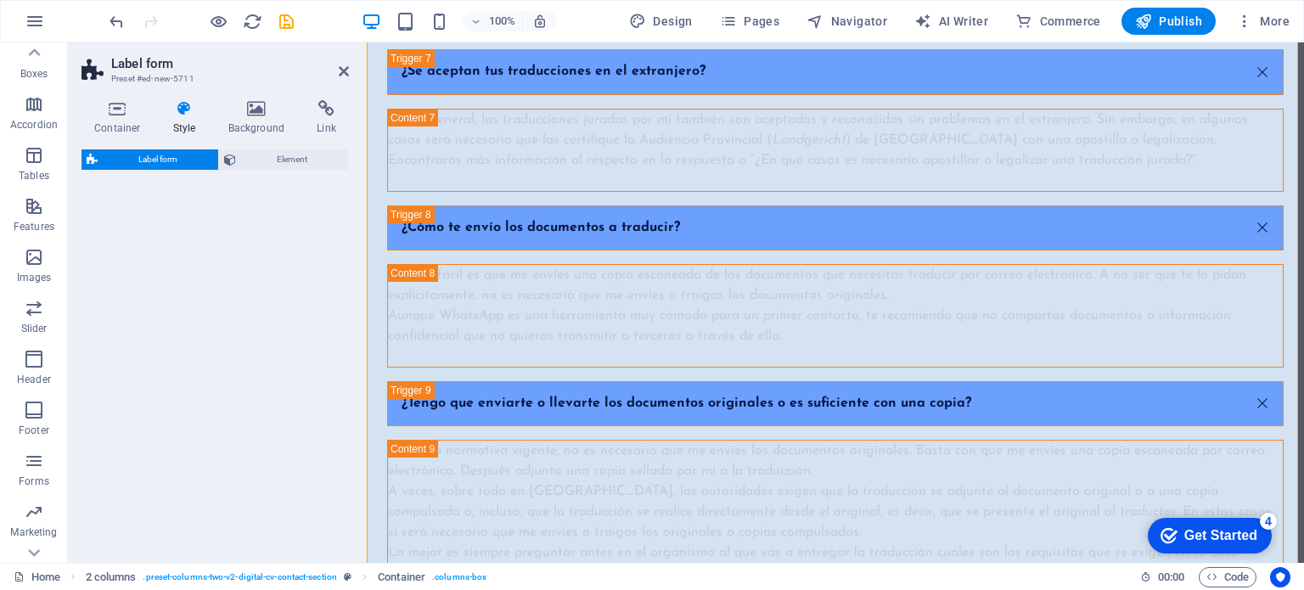
scroll to position [7811, 0]
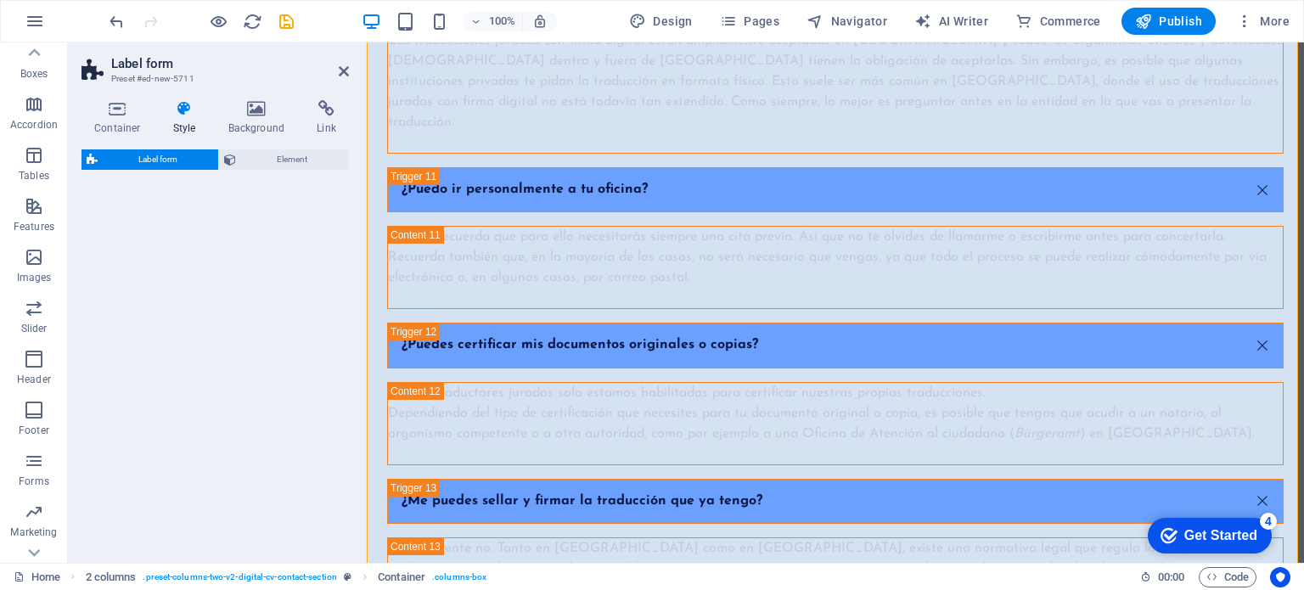
select select "rem"
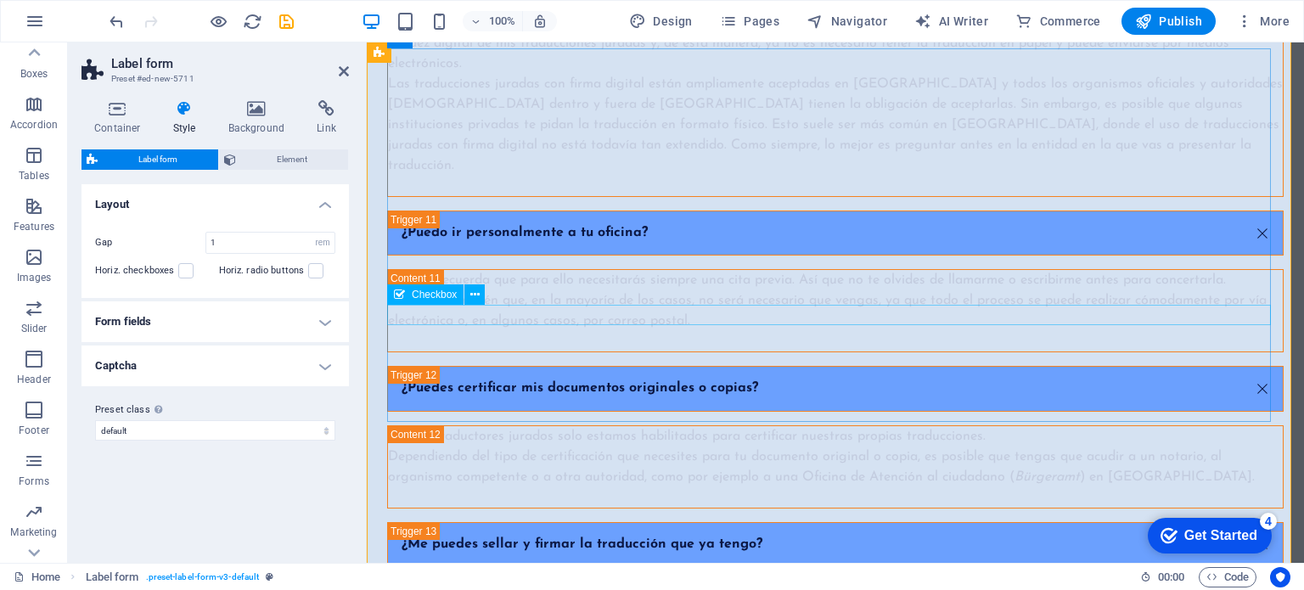
scroll to position [7726, 0]
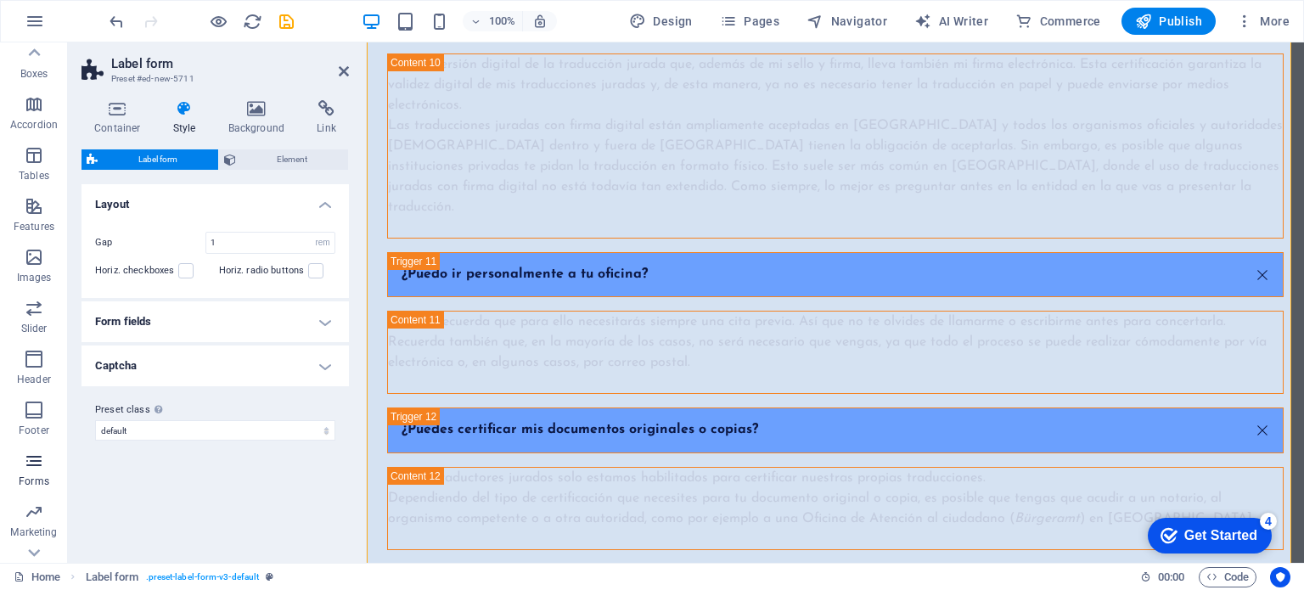
click at [31, 462] on icon "button" at bounding box center [34, 461] width 20 height 20
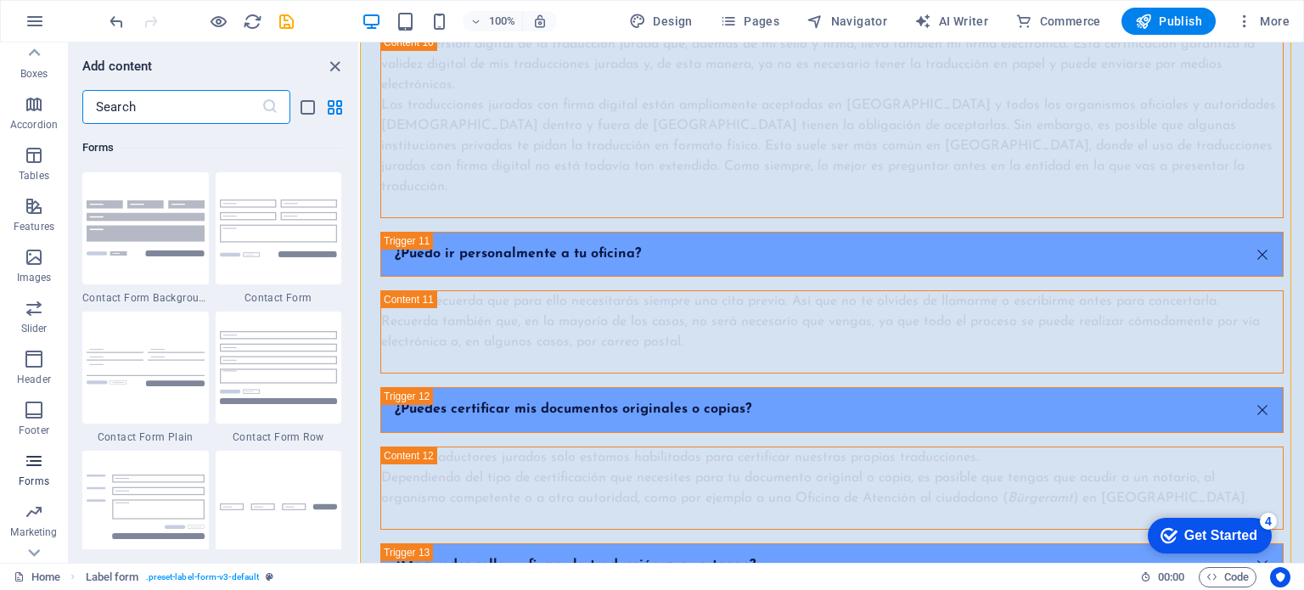
scroll to position [12398, 0]
click at [132, 391] on div at bounding box center [145, 368] width 127 height 112
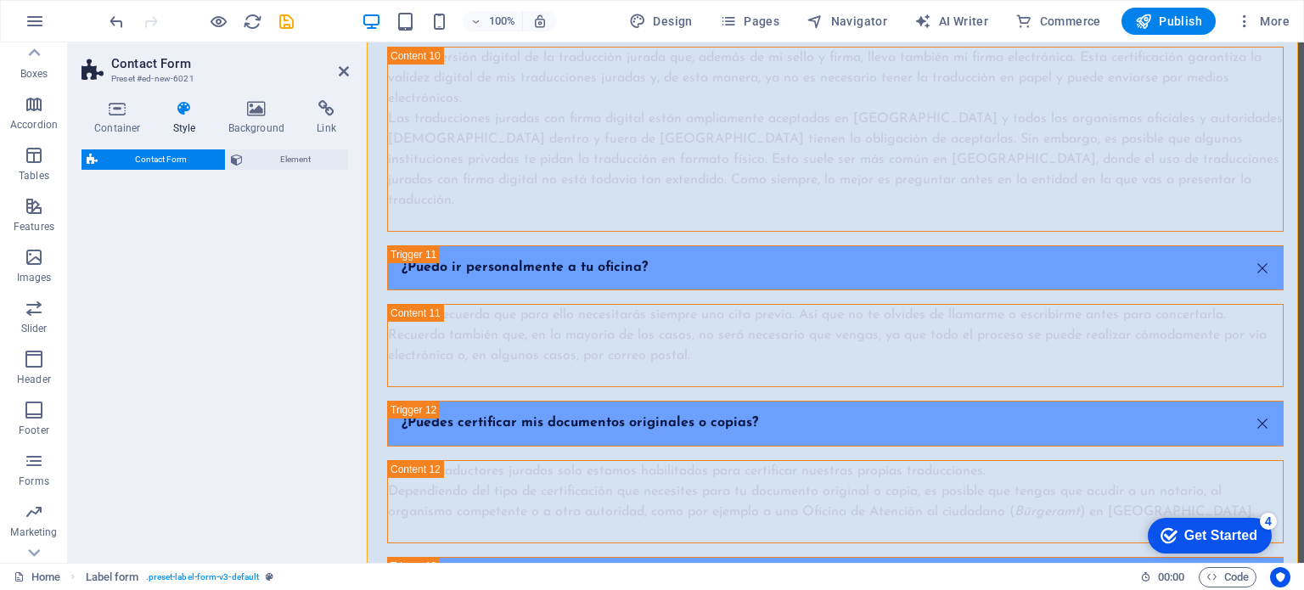
scroll to position [8464, 0]
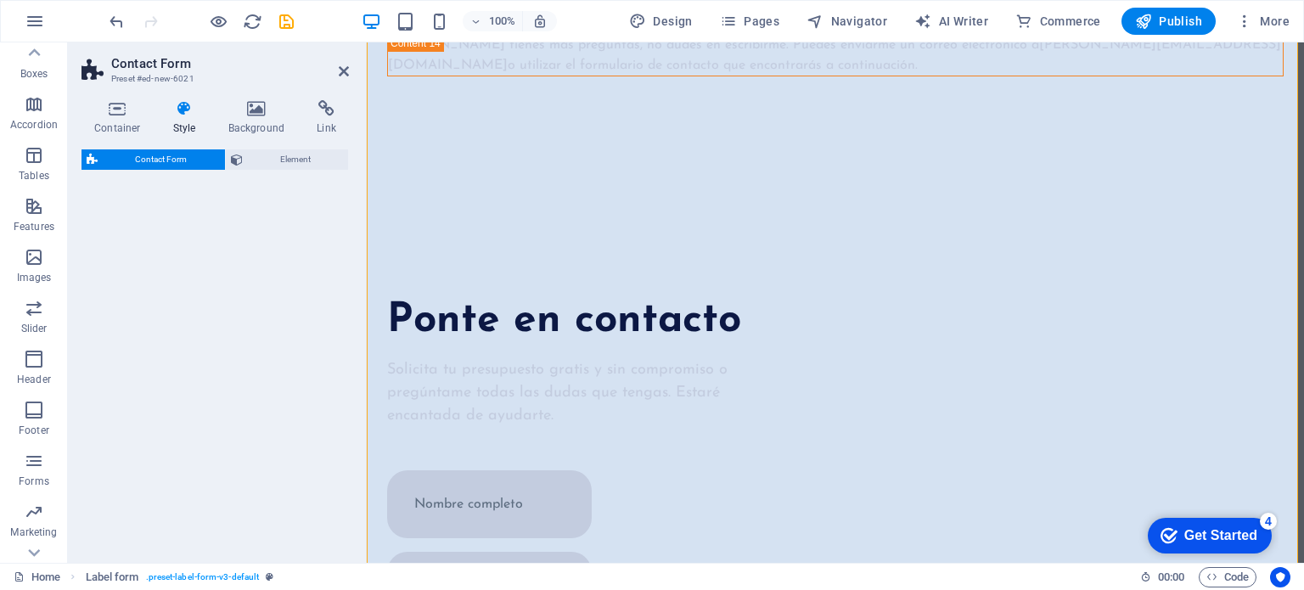
select select "rem"
select select "preset-contact-form-v3-plain"
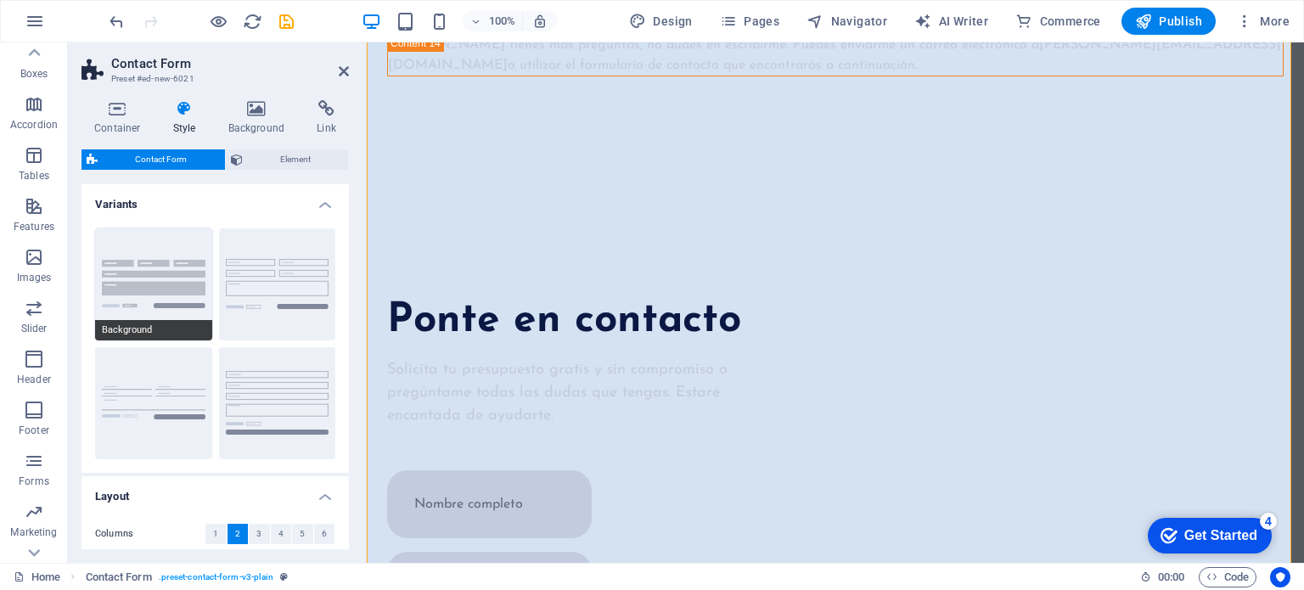
click at [146, 313] on button "Background" at bounding box center [153, 284] width 117 height 112
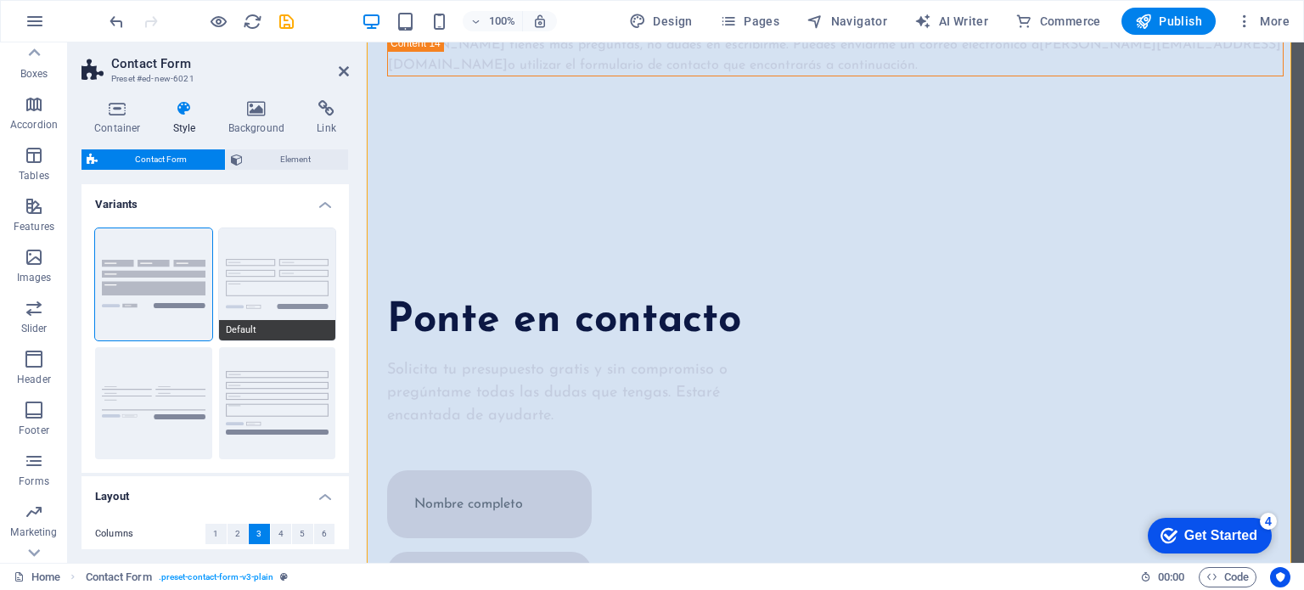
click at [270, 295] on button "Default" at bounding box center [277, 284] width 117 height 112
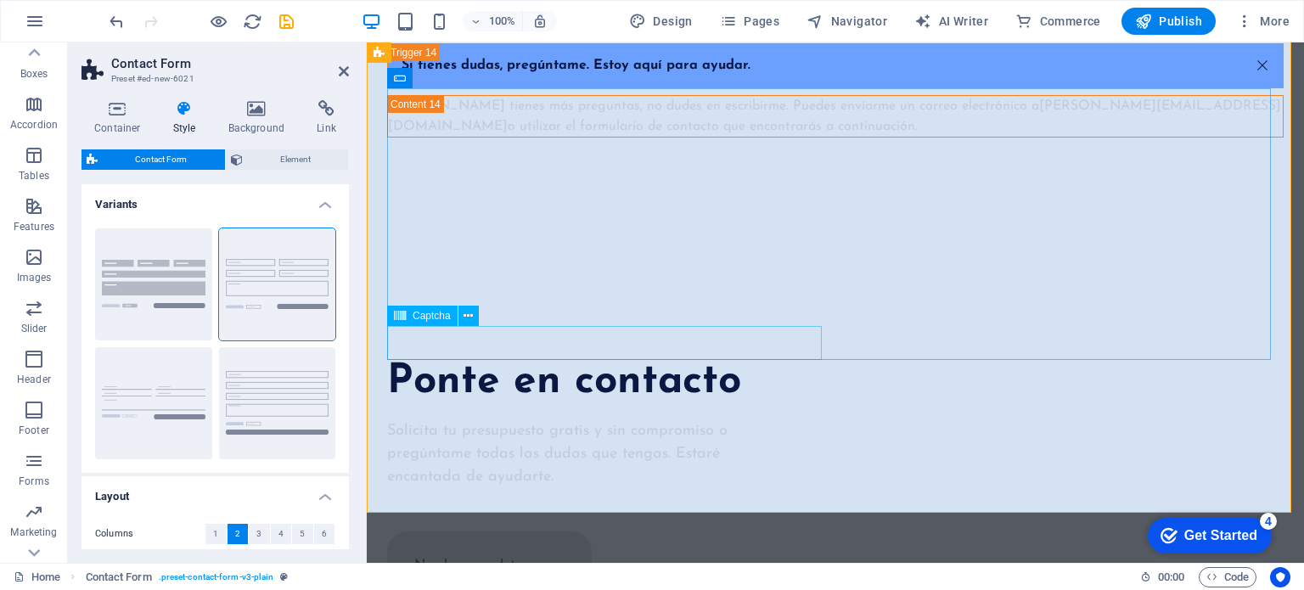
scroll to position [8379, 0]
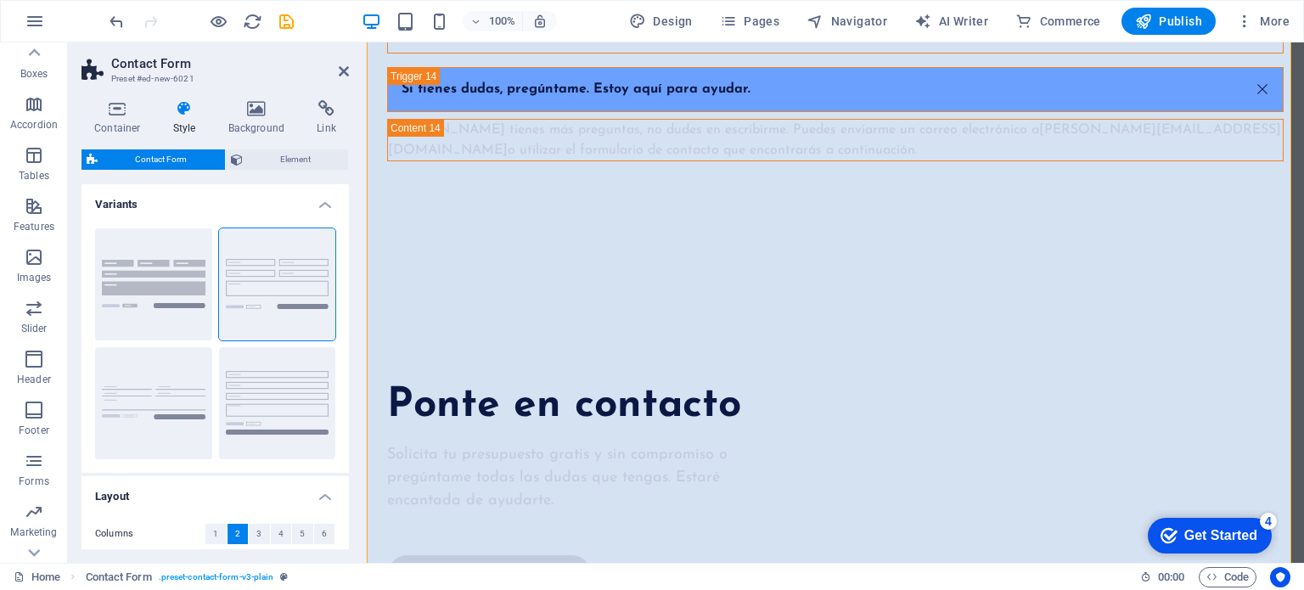
click at [350, 70] on aside "Contact Form Preset #ed-new-6021 Container Style Background Link Size Height De…" at bounding box center [217, 302] width 299 height 521
click at [340, 70] on icon at bounding box center [344, 72] width 10 height 14
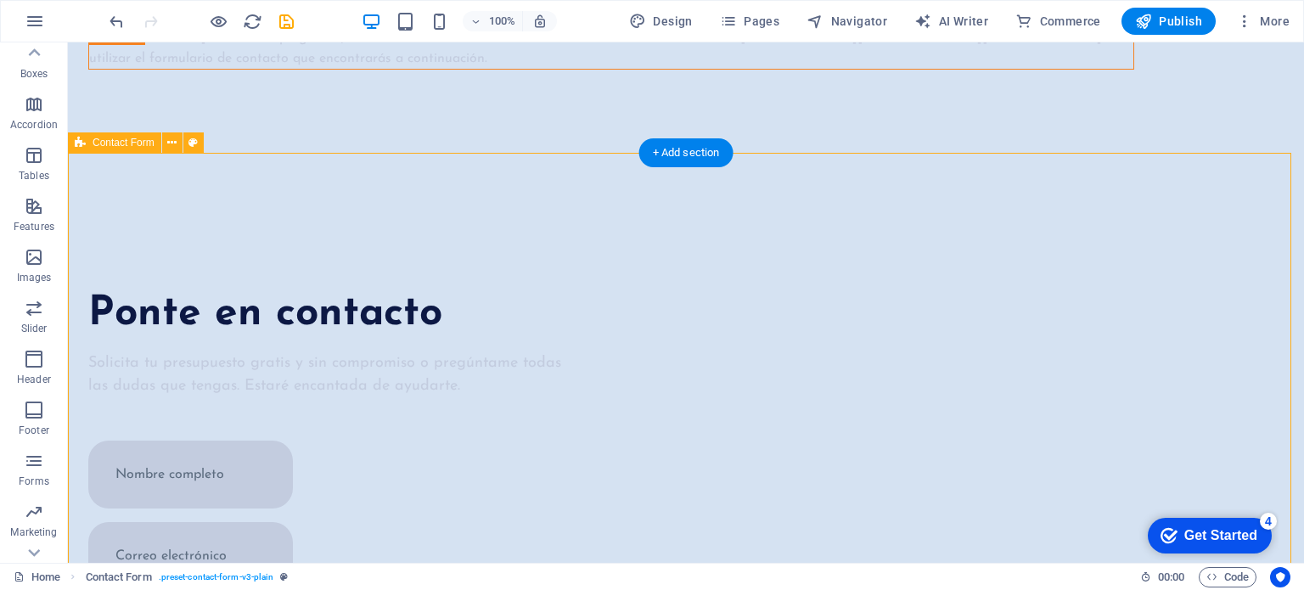
scroll to position [8247, 0]
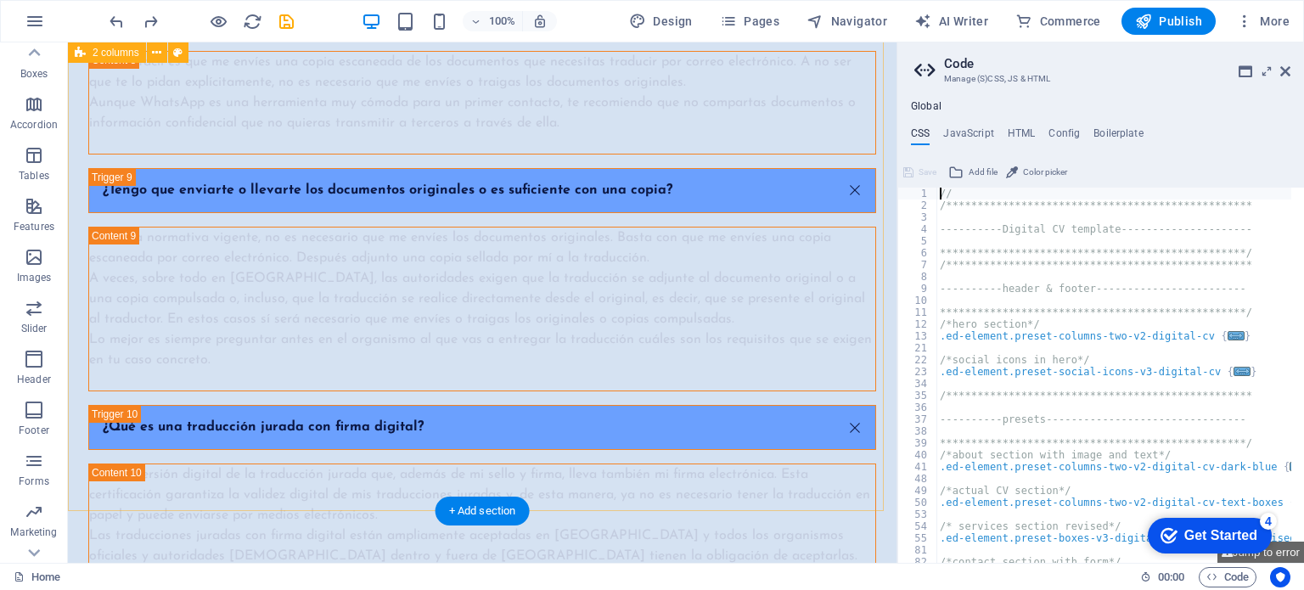
scroll to position [7486, 0]
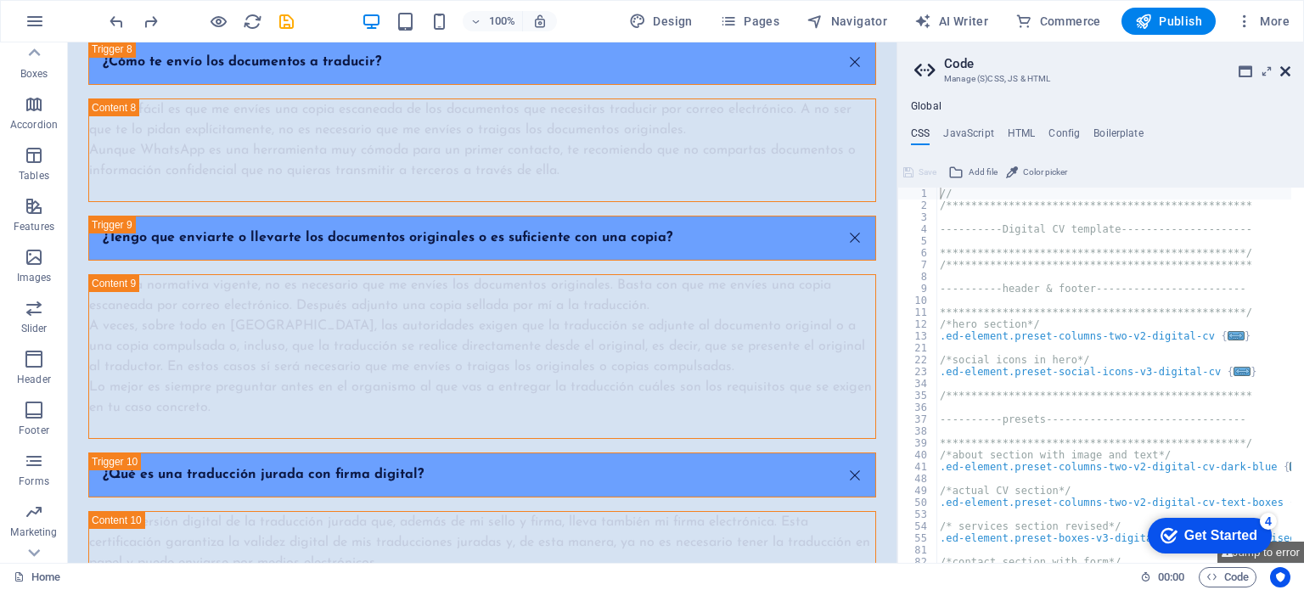
click at [1281, 71] on icon at bounding box center [1286, 72] width 10 height 14
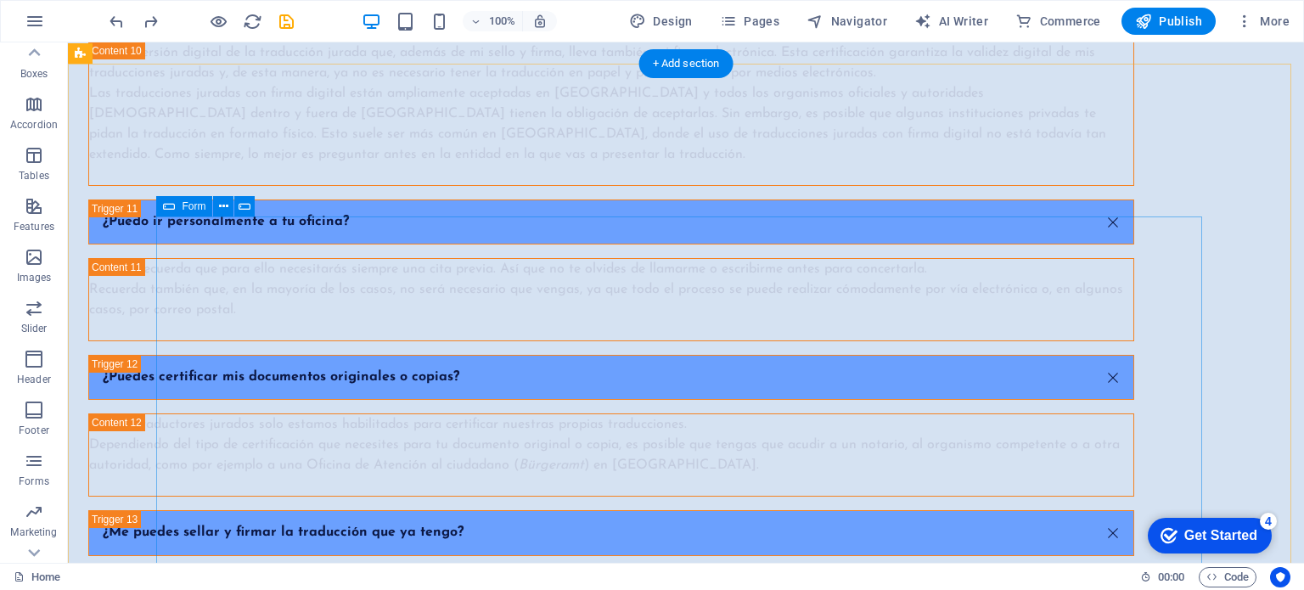
scroll to position [7519, 0]
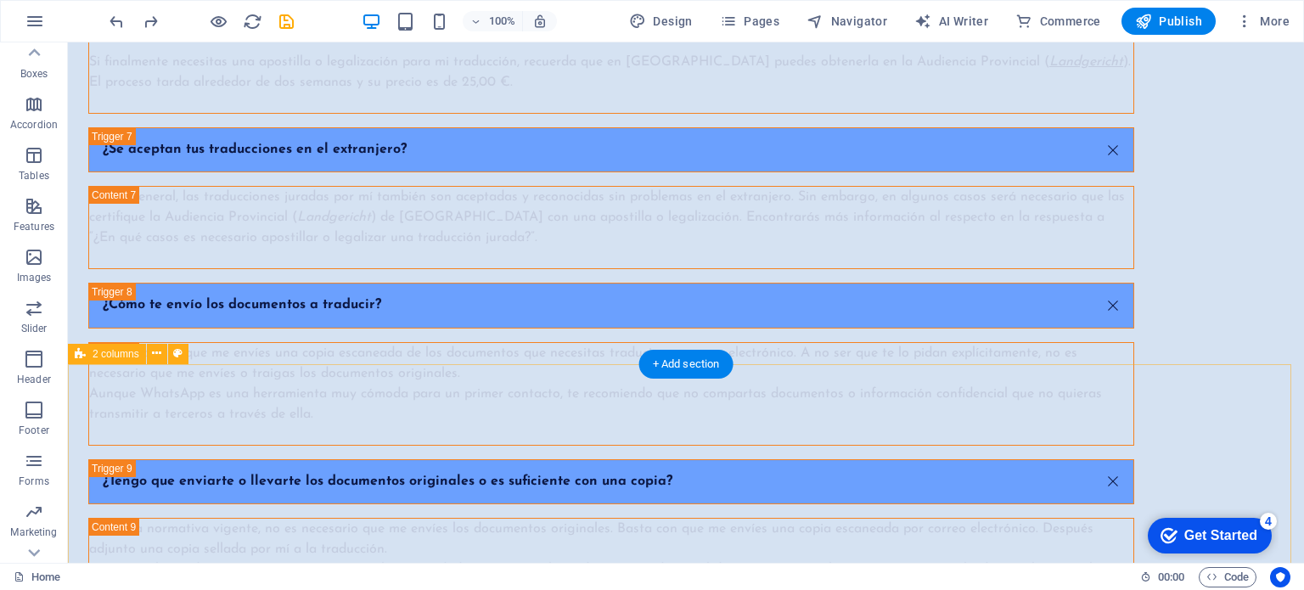
scroll to position [6925, 0]
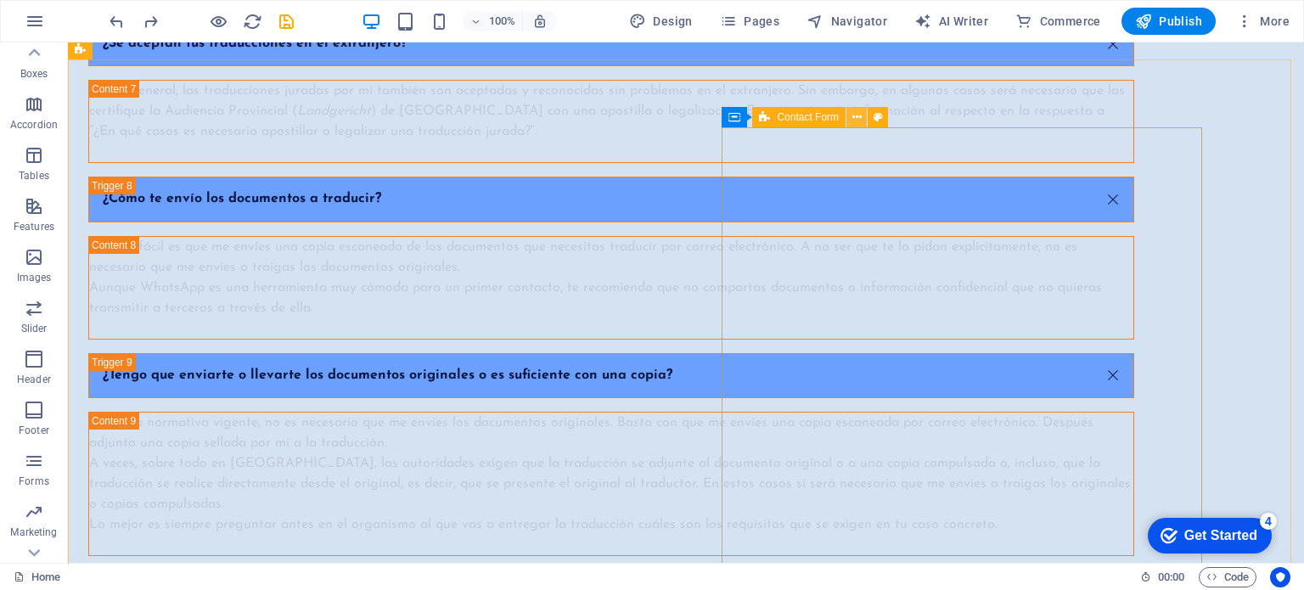
click at [853, 118] on icon at bounding box center [857, 118] width 9 height 18
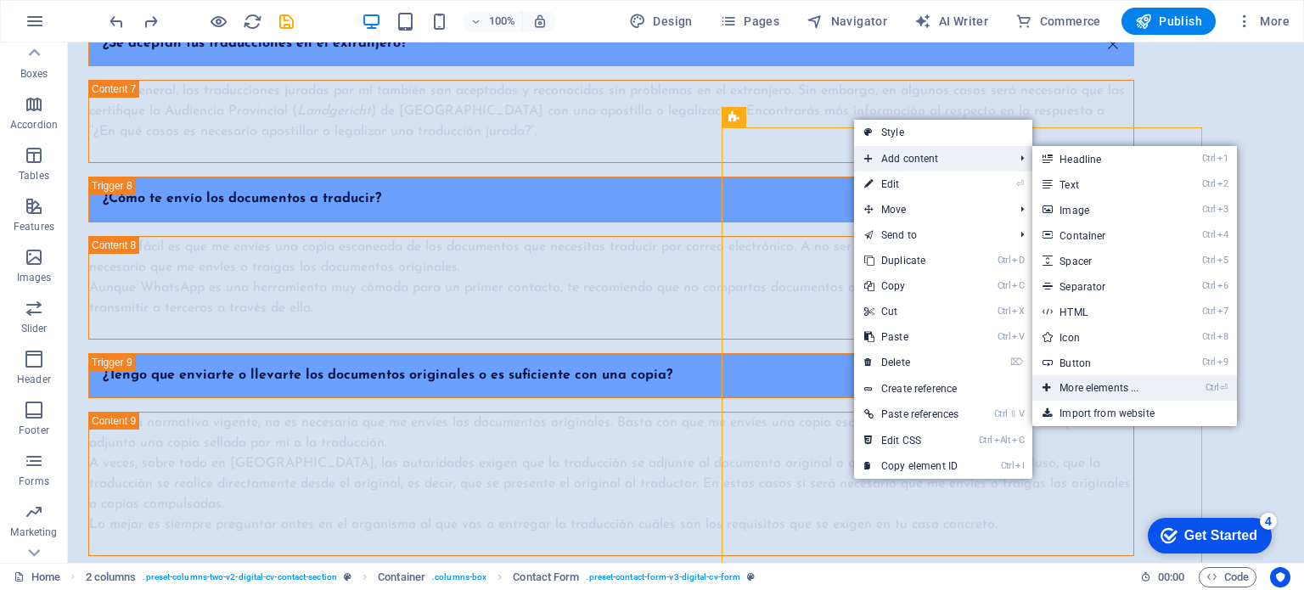
click at [1119, 383] on link "Ctrl ⏎ More elements ..." at bounding box center [1103, 387] width 140 height 25
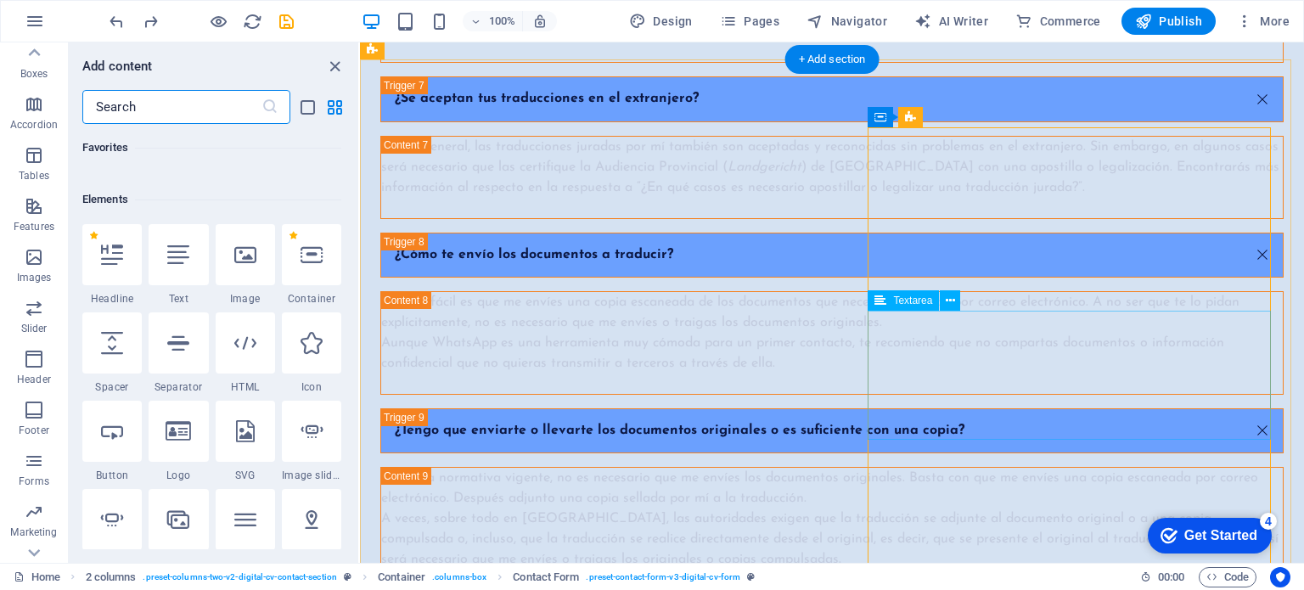
scroll to position [180, 0]
